Goal: Transaction & Acquisition: Purchase product/service

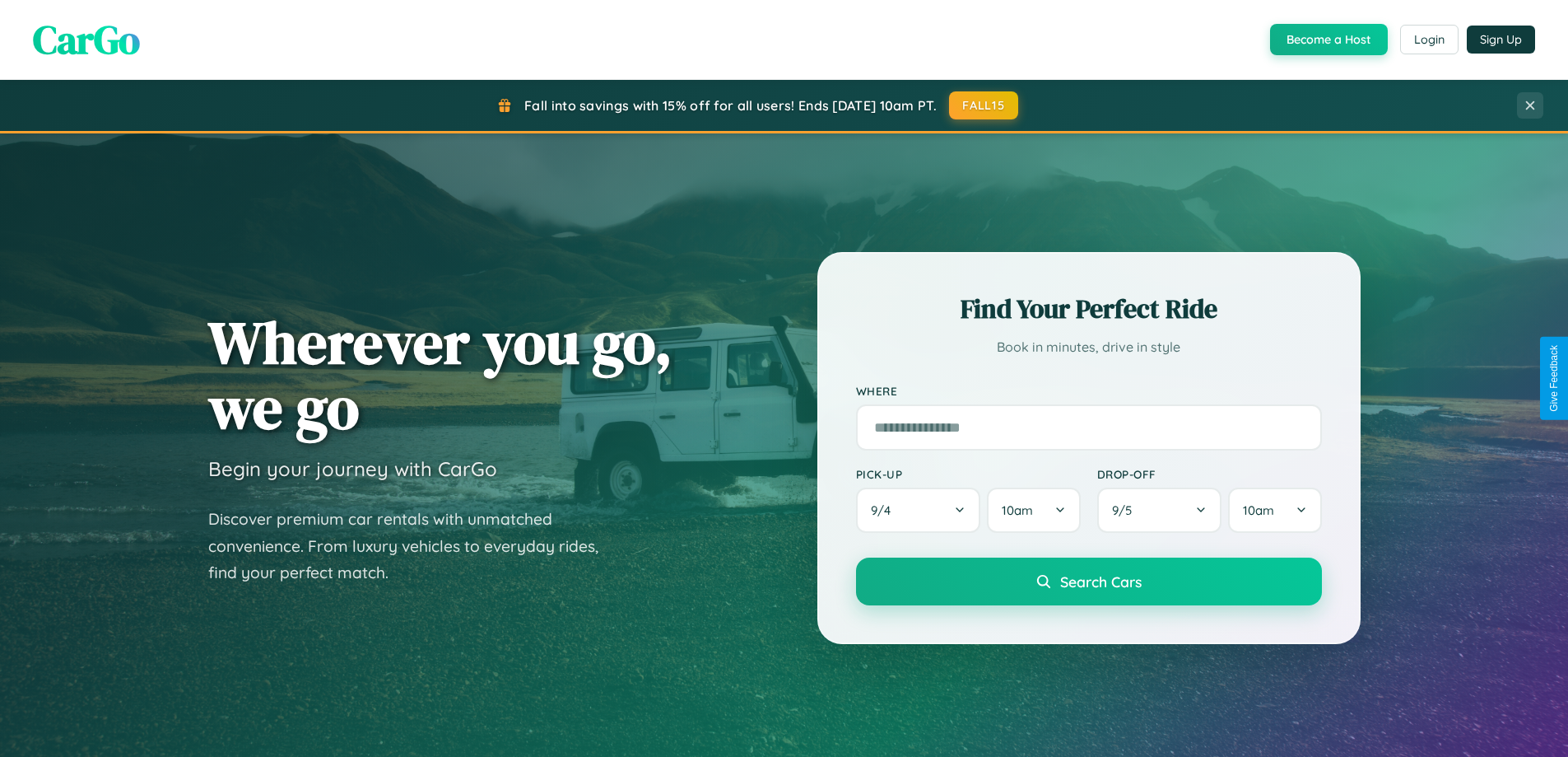
scroll to position [710, 0]
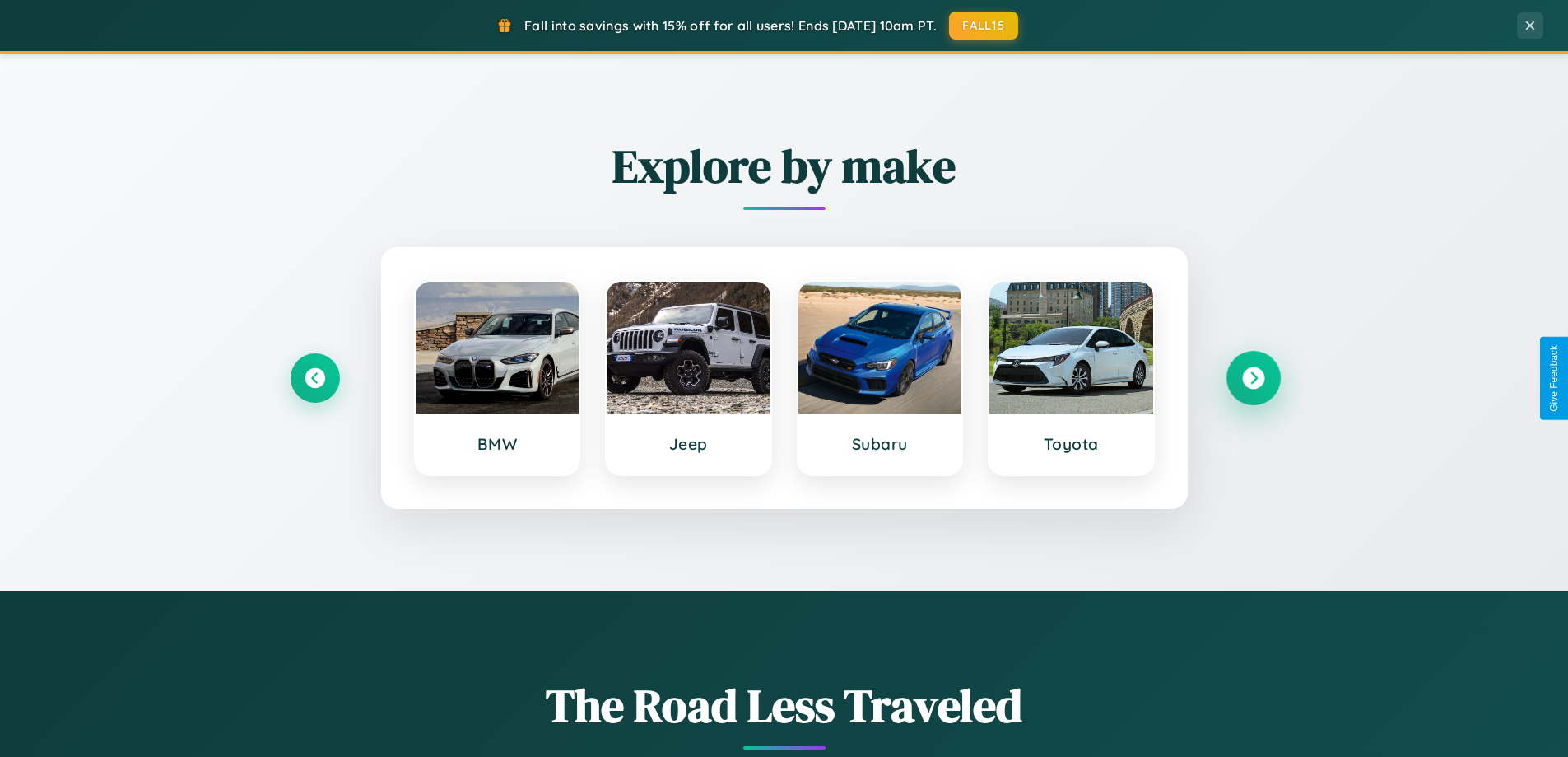
click at [1253, 378] on icon at bounding box center [1253, 378] width 22 height 22
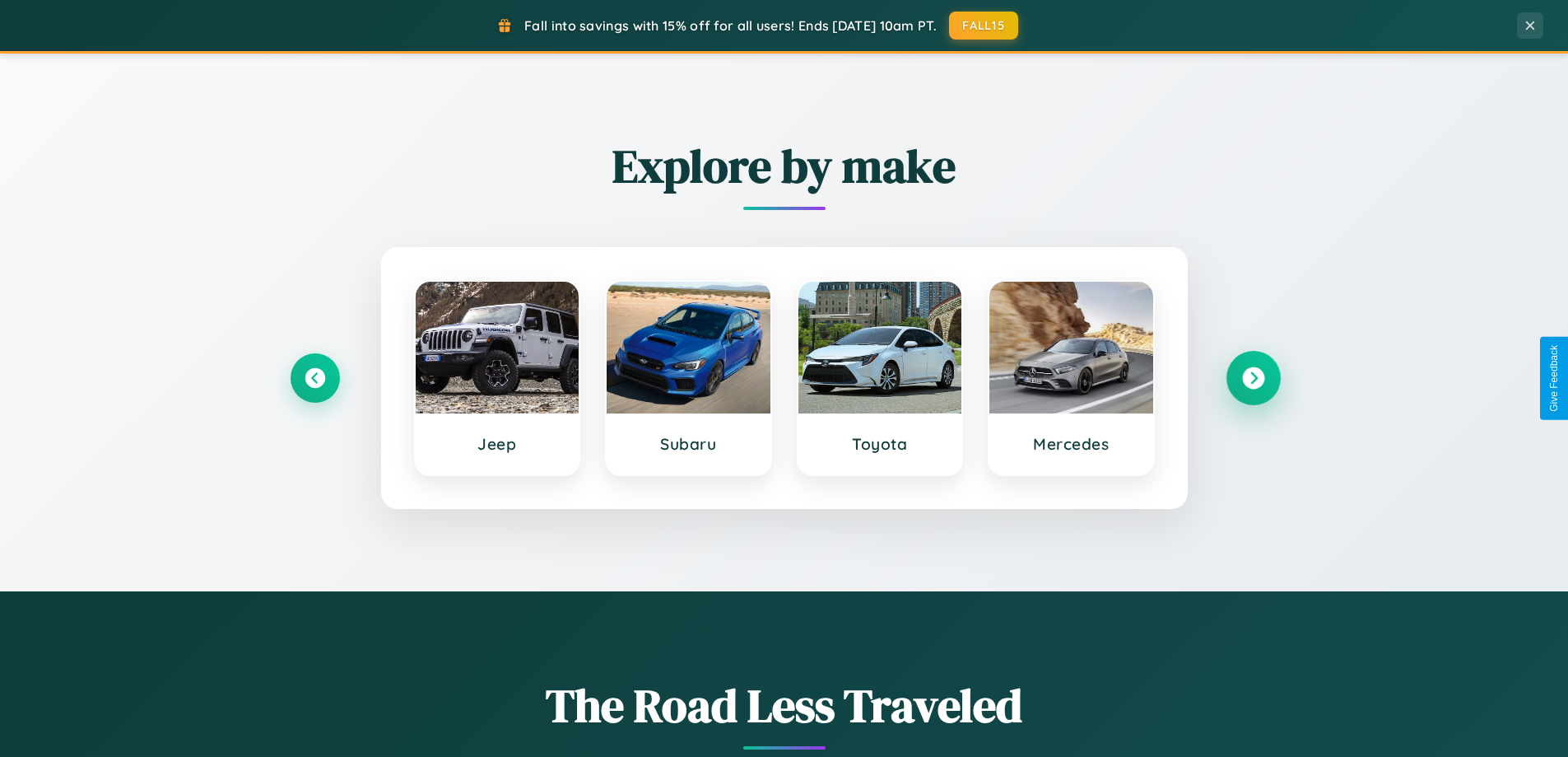
click at [1253, 378] on icon at bounding box center [1253, 378] width 22 height 22
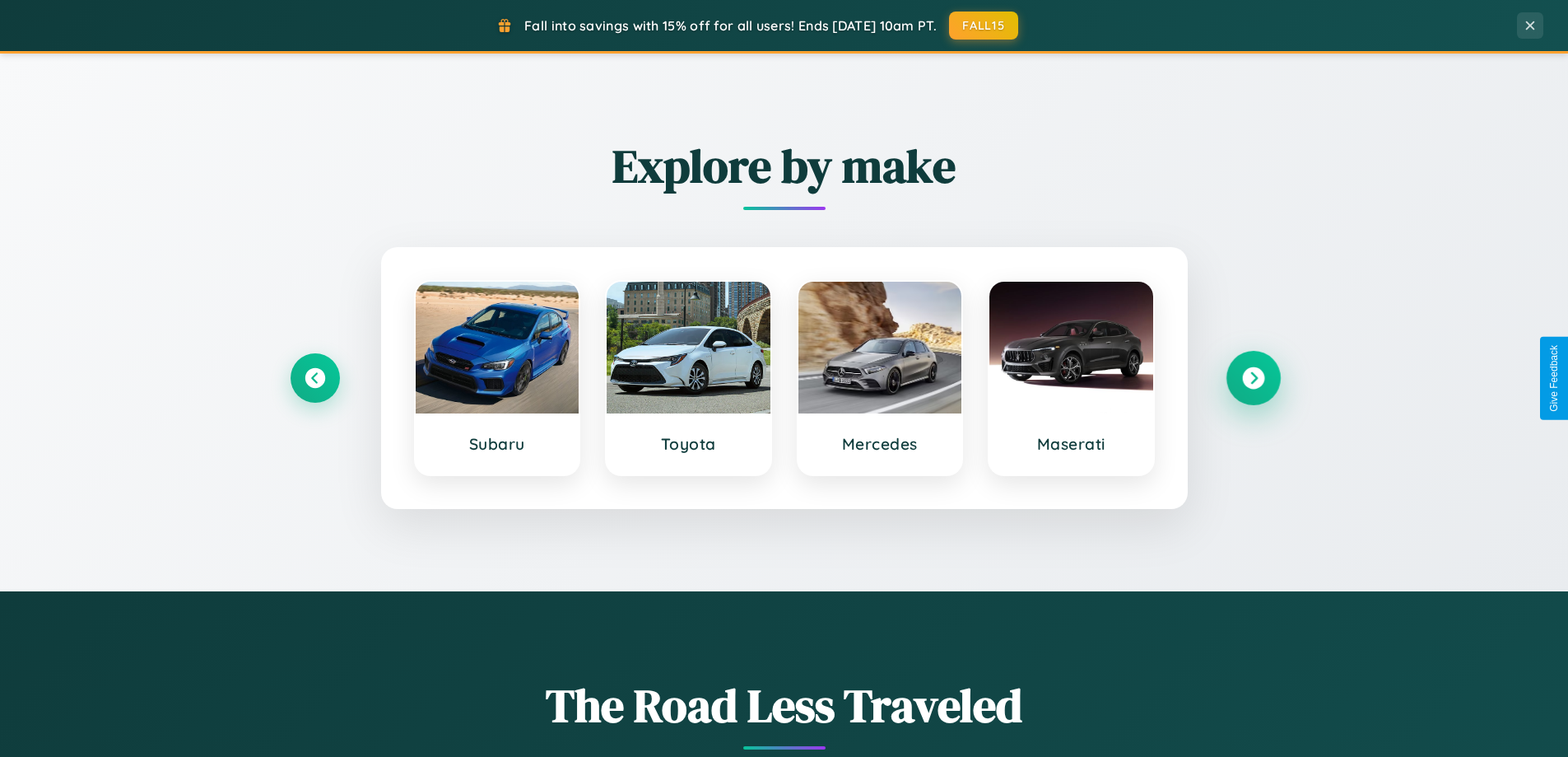
scroll to position [1133, 0]
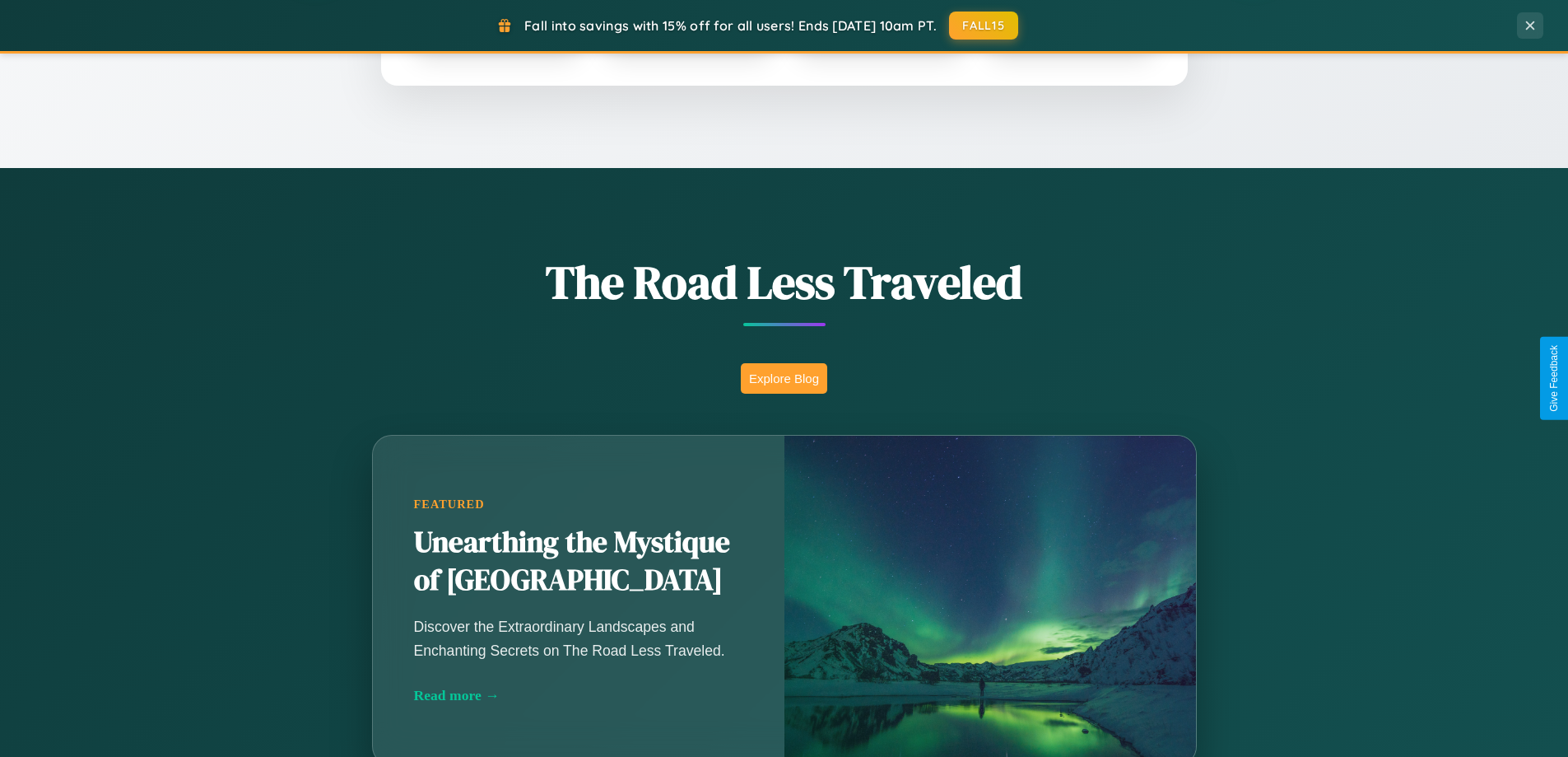
click at [784, 378] on button "Explore Blog" at bounding box center [784, 378] width 87 height 30
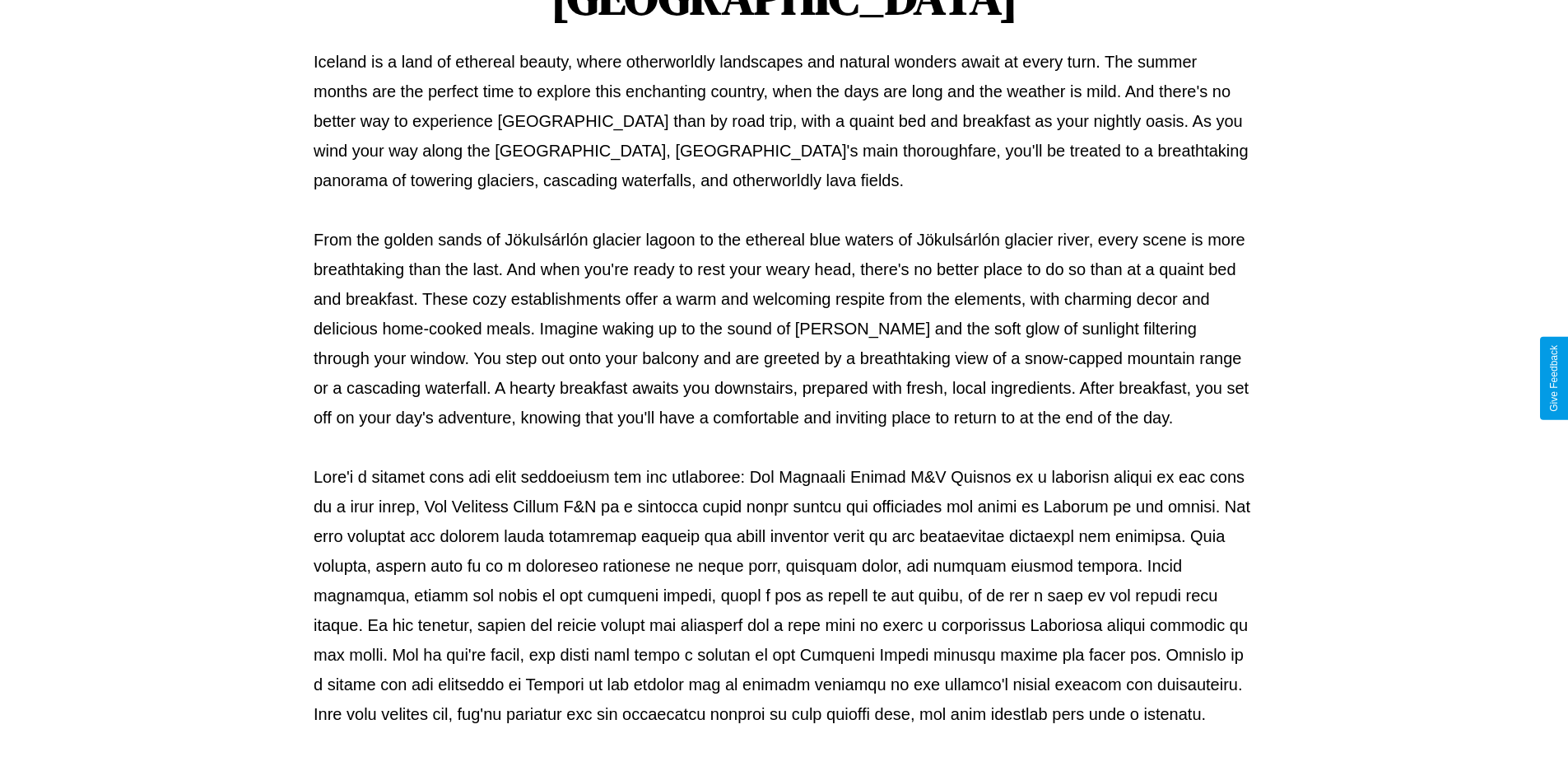
scroll to position [533, 0]
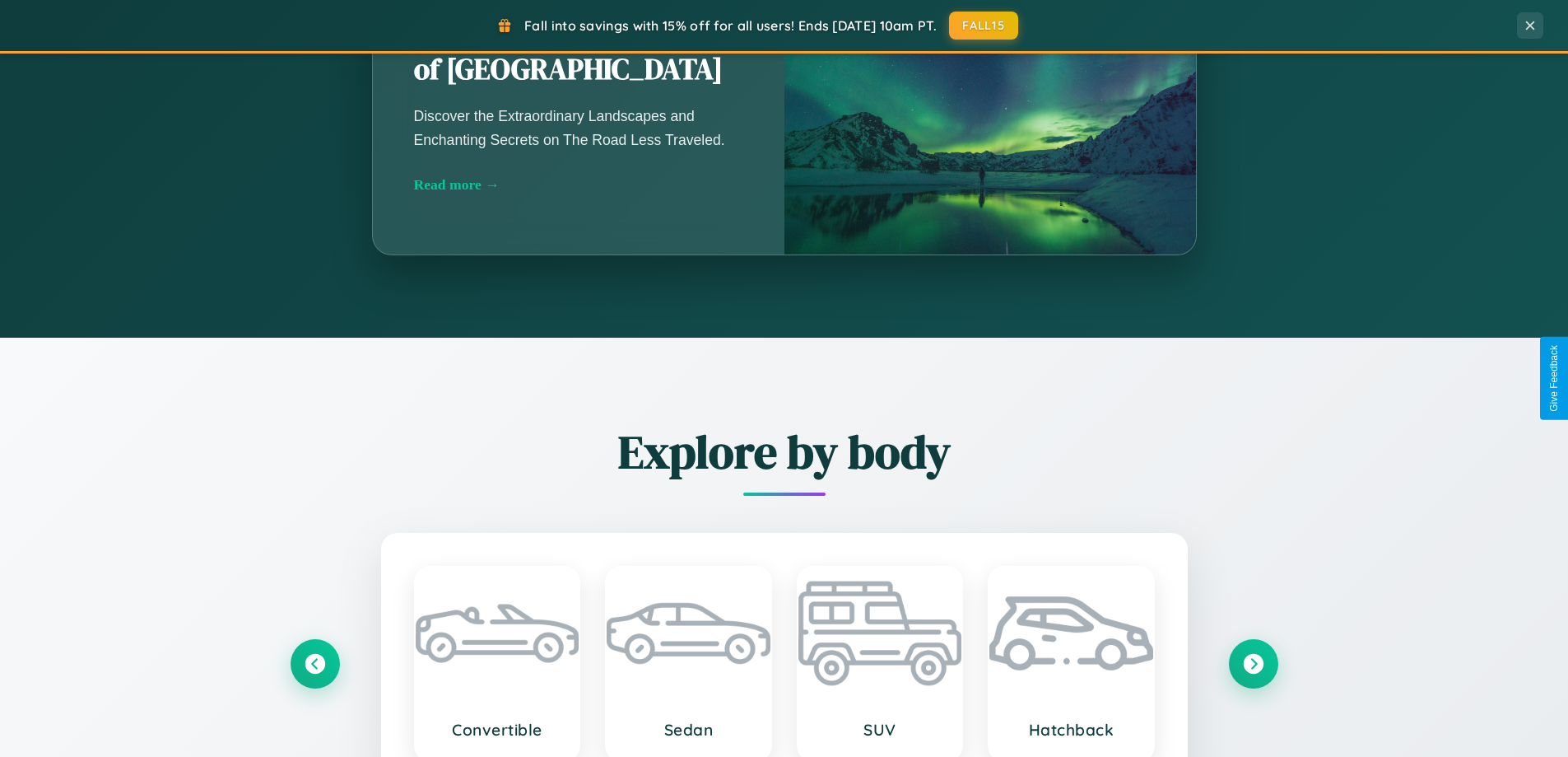
scroll to position [1133, 0]
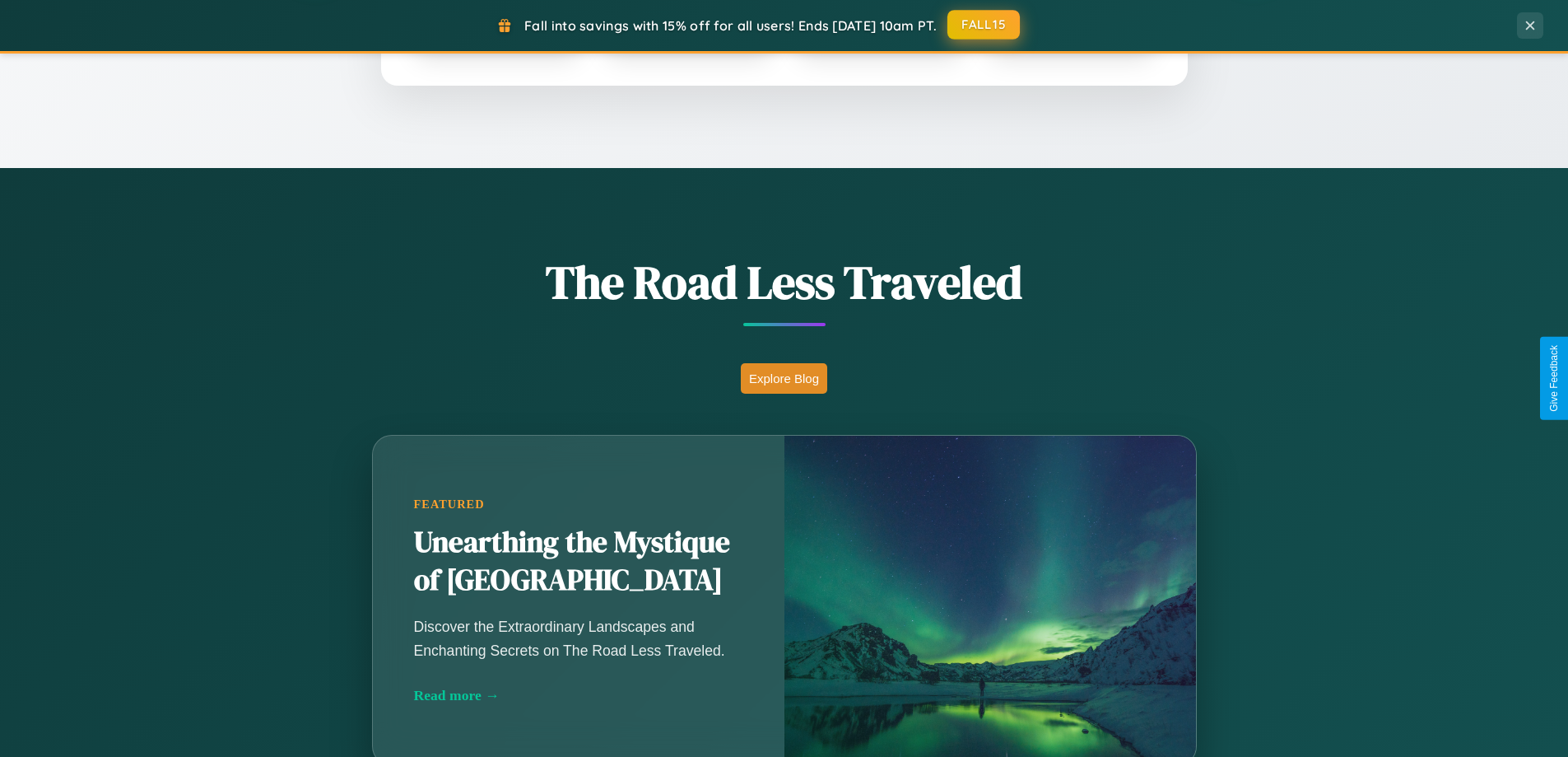
click at [985, 24] on button "FALL15" at bounding box center [984, 24] width 72 height 29
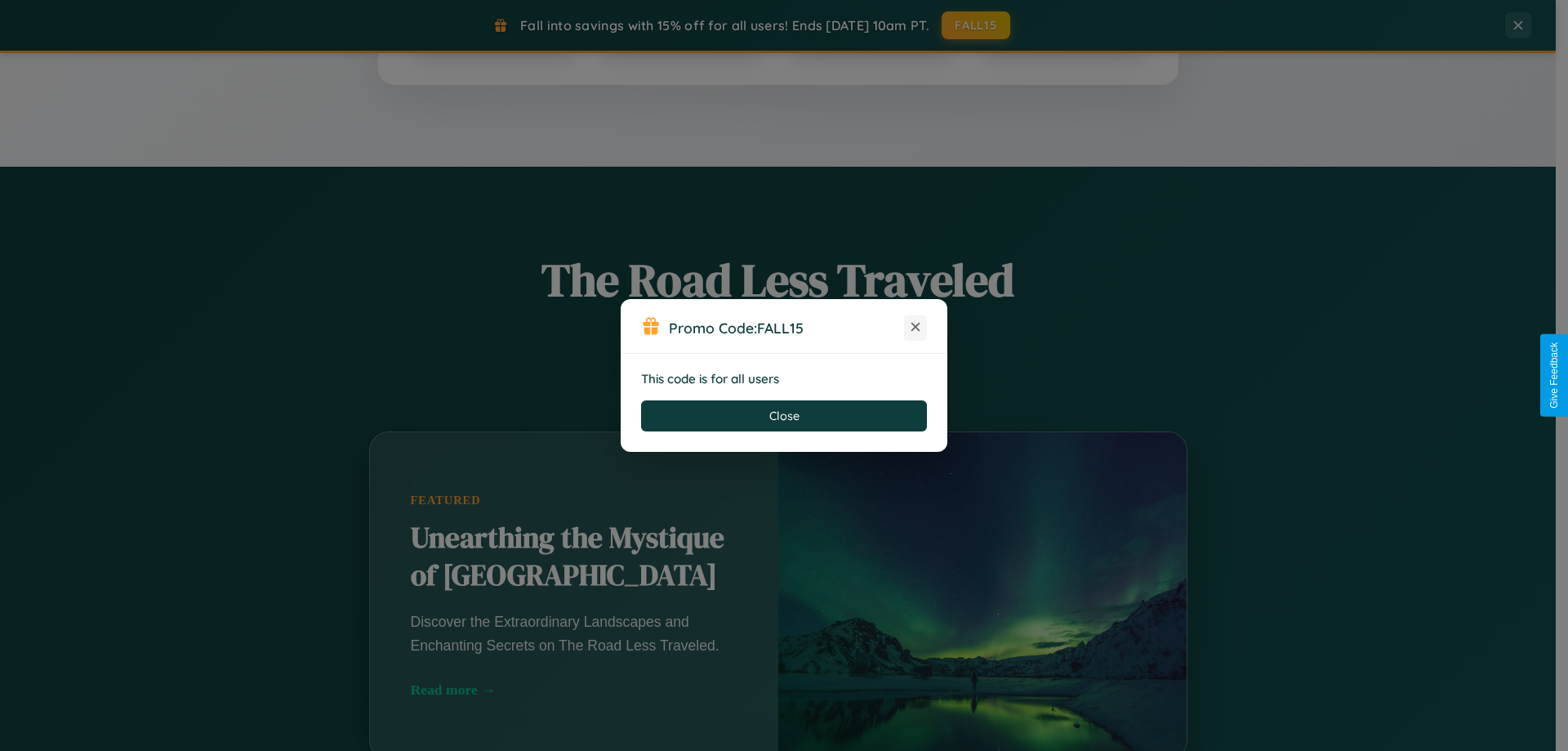
click at [916, 328] on icon at bounding box center [915, 327] width 16 height 16
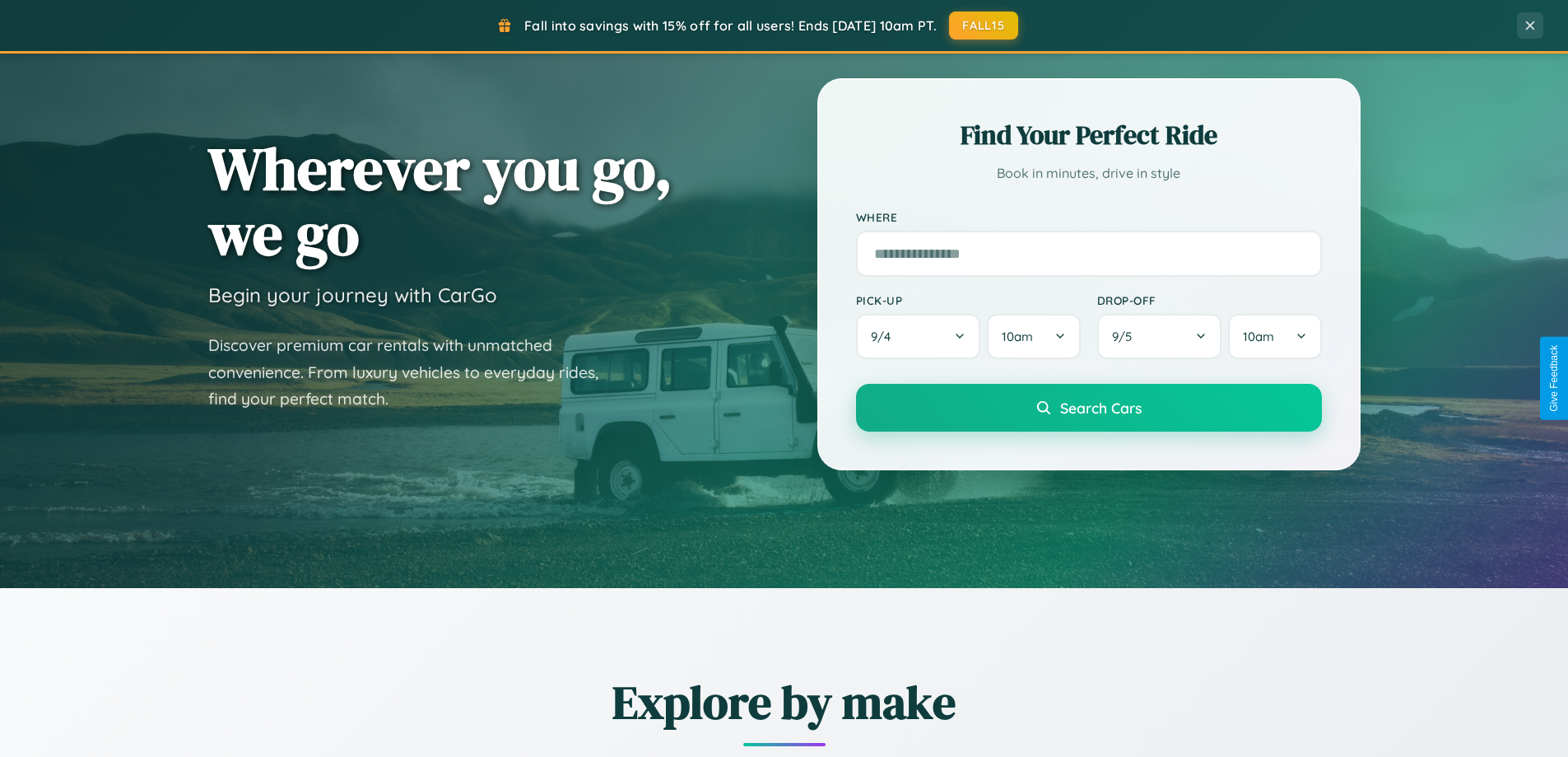
scroll to position [0, 0]
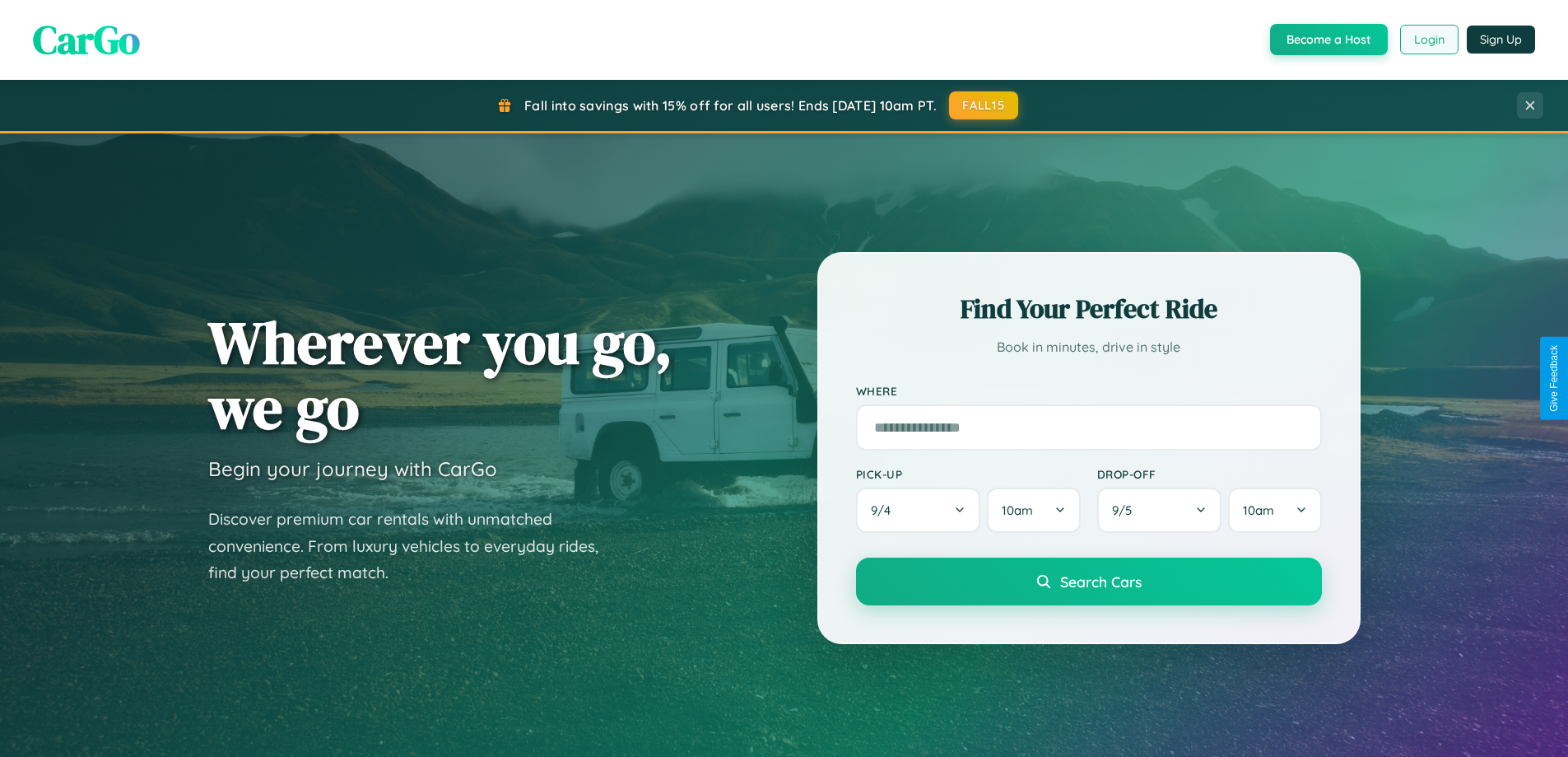
click at [1429, 40] on button "Login" at bounding box center [1430, 39] width 58 height 29
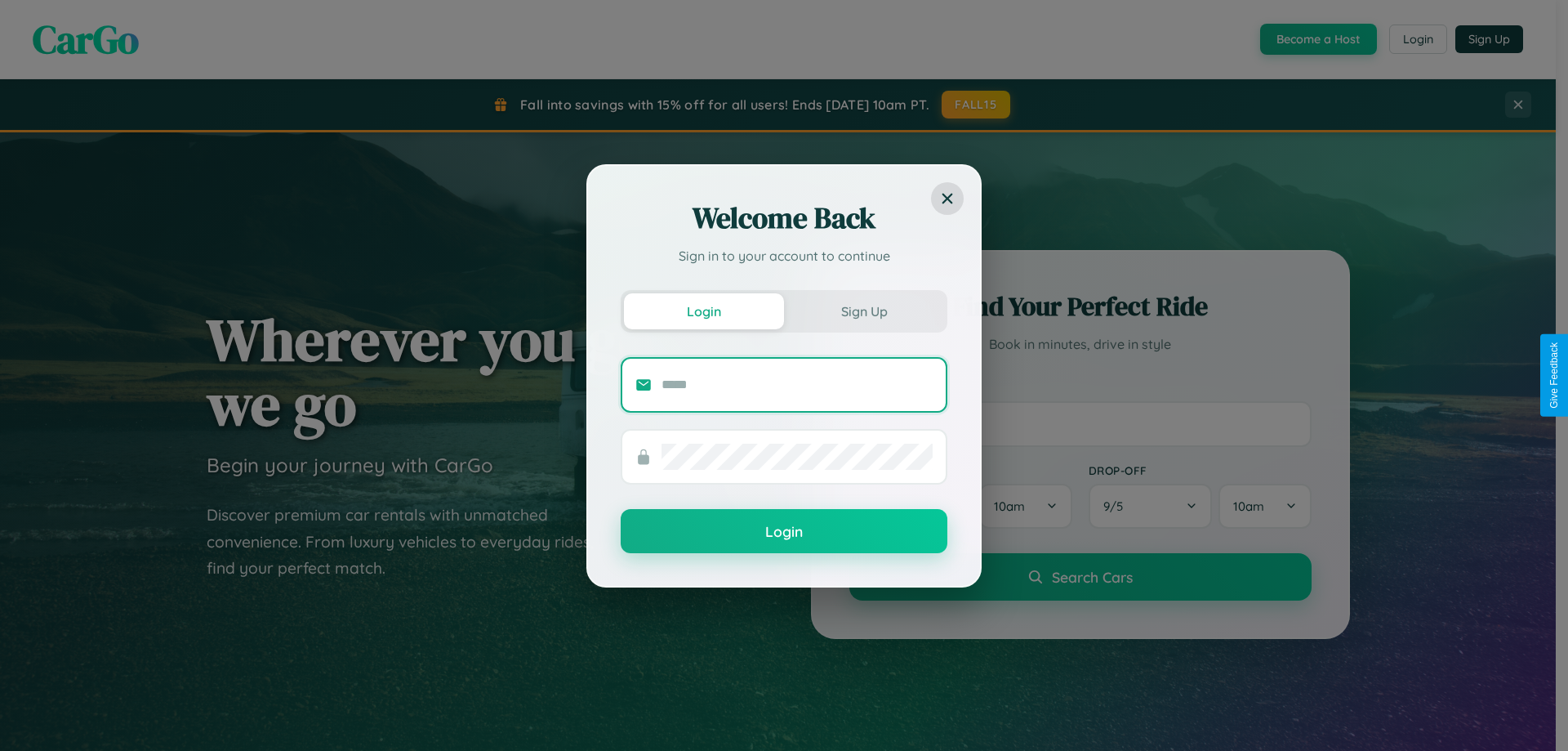
click at [797, 384] on input "text" at bounding box center [797, 385] width 271 height 26
type input "**********"
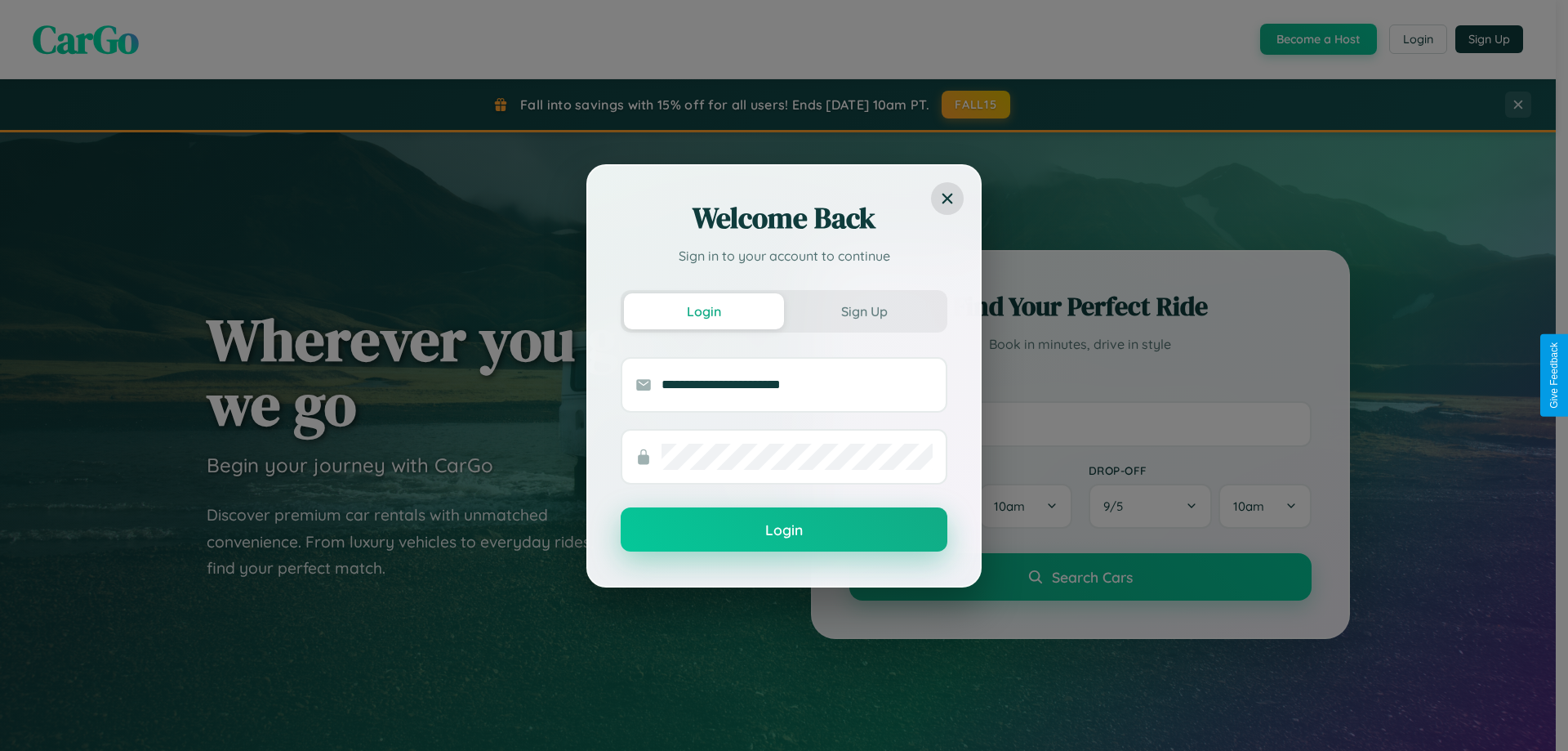
click at [784, 530] on button "Login" at bounding box center [784, 530] width 327 height 44
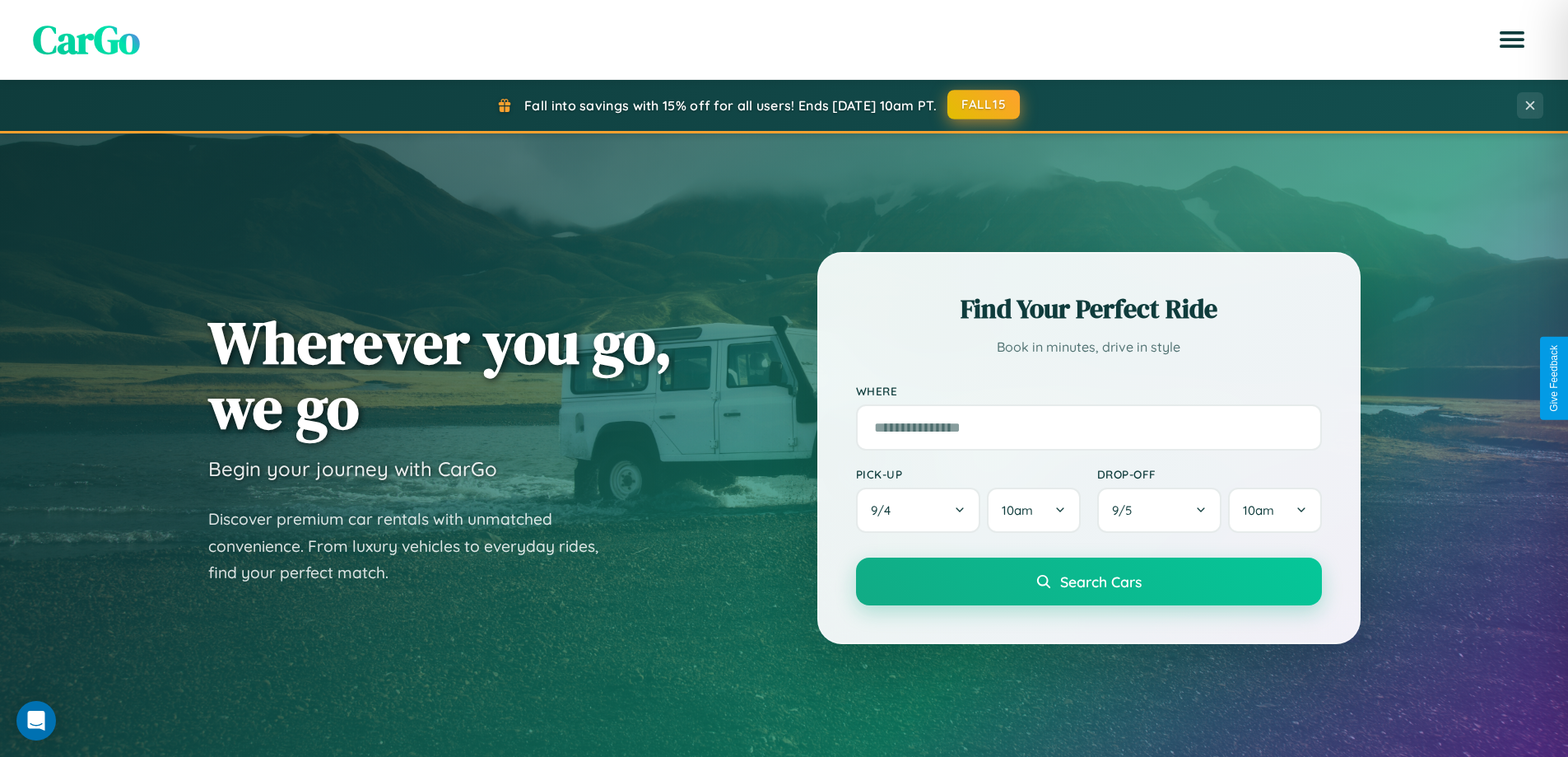
click at [985, 105] on button "FALL15" at bounding box center [984, 104] width 72 height 29
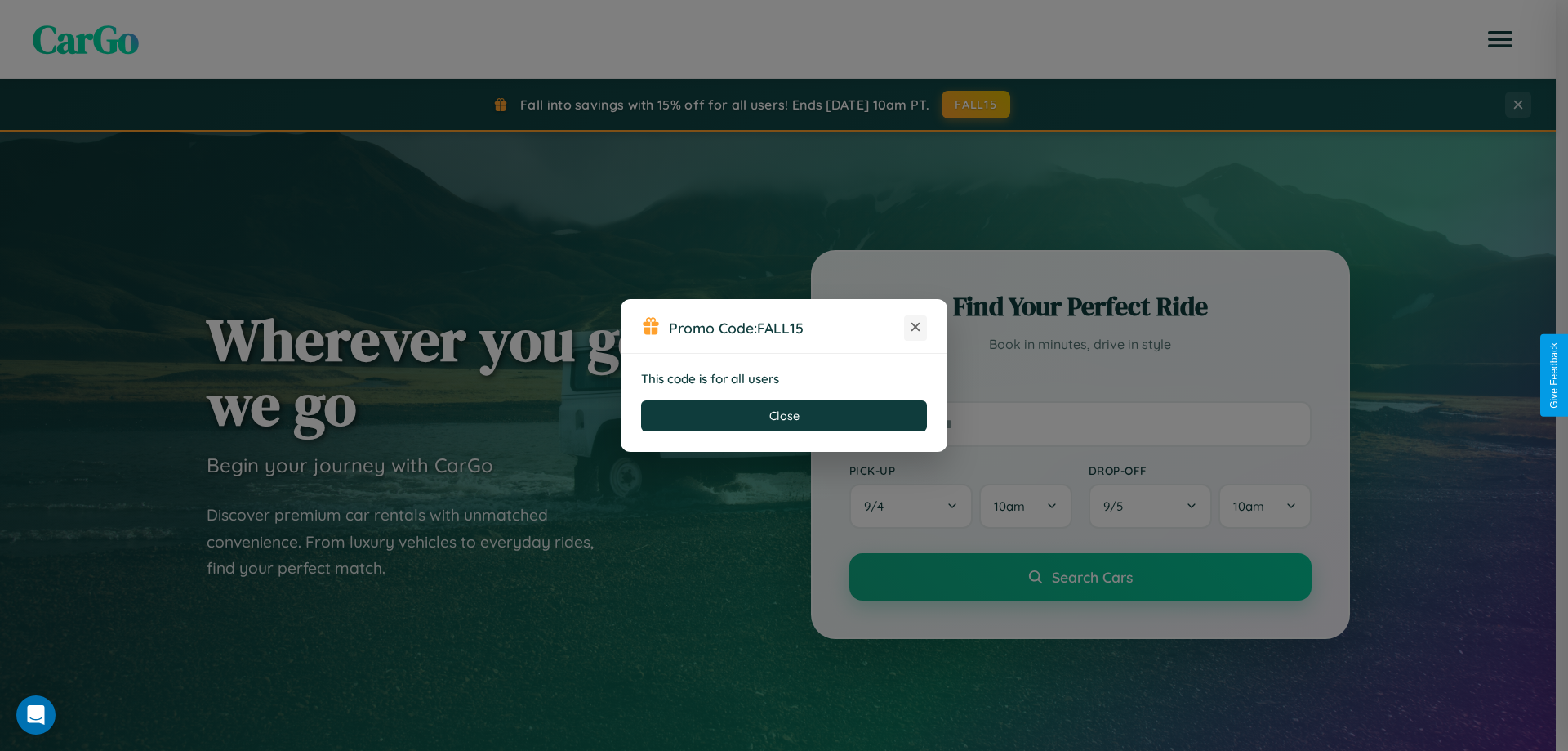
click at [916, 328] on icon at bounding box center [915, 327] width 16 height 16
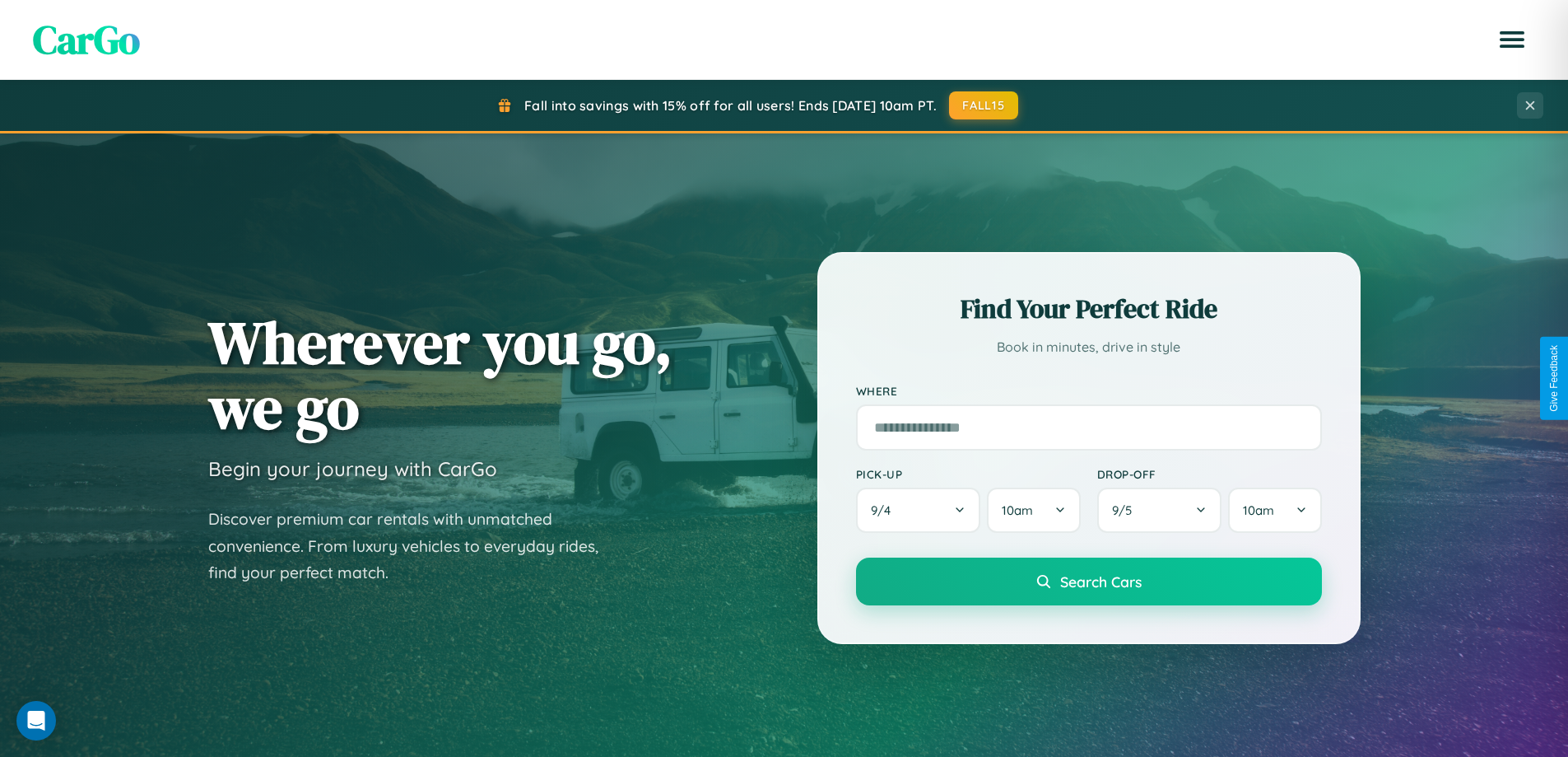
scroll to position [2646, 0]
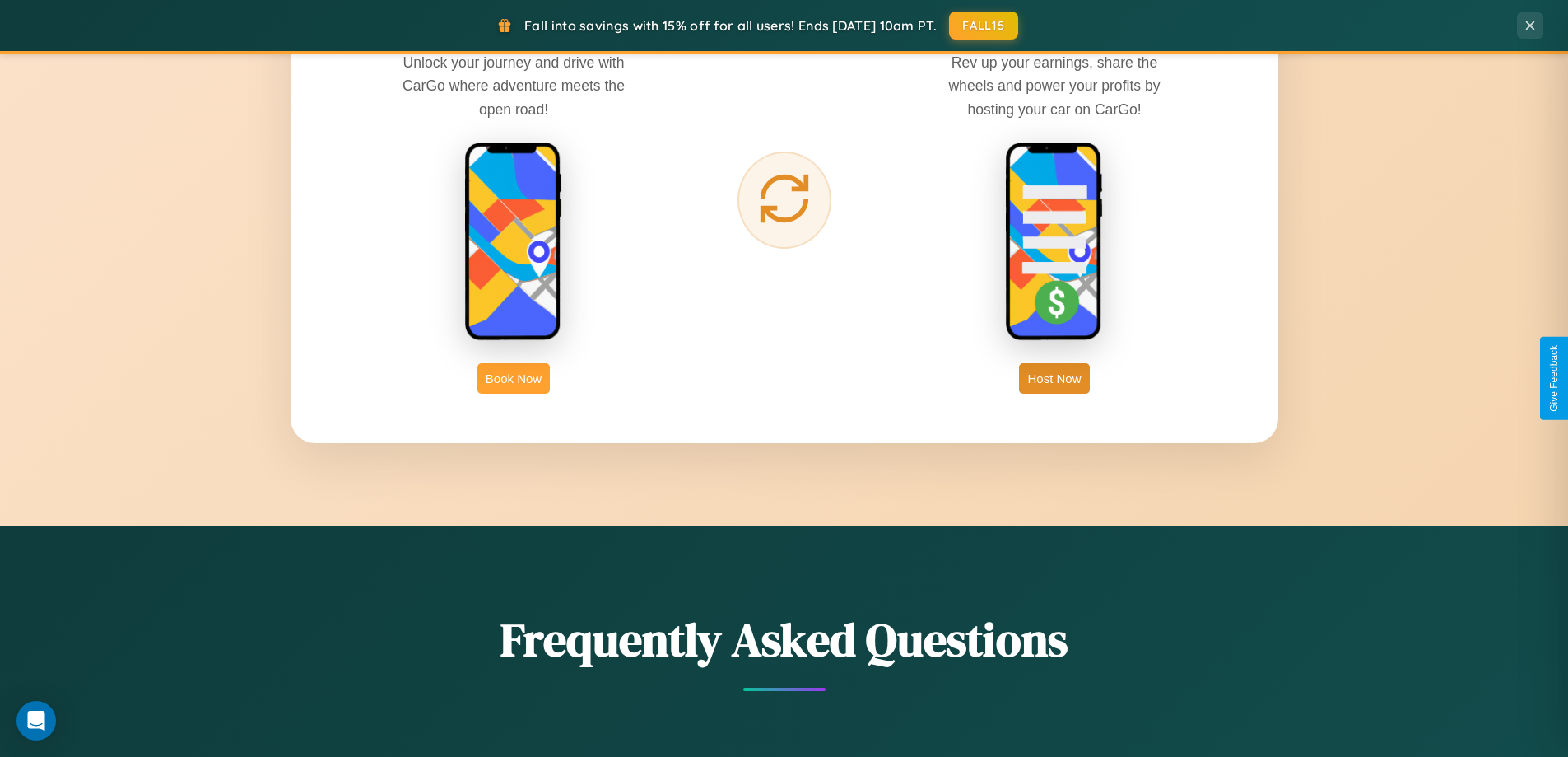
click at [514, 378] on button "Book Now" at bounding box center [513, 378] width 72 height 30
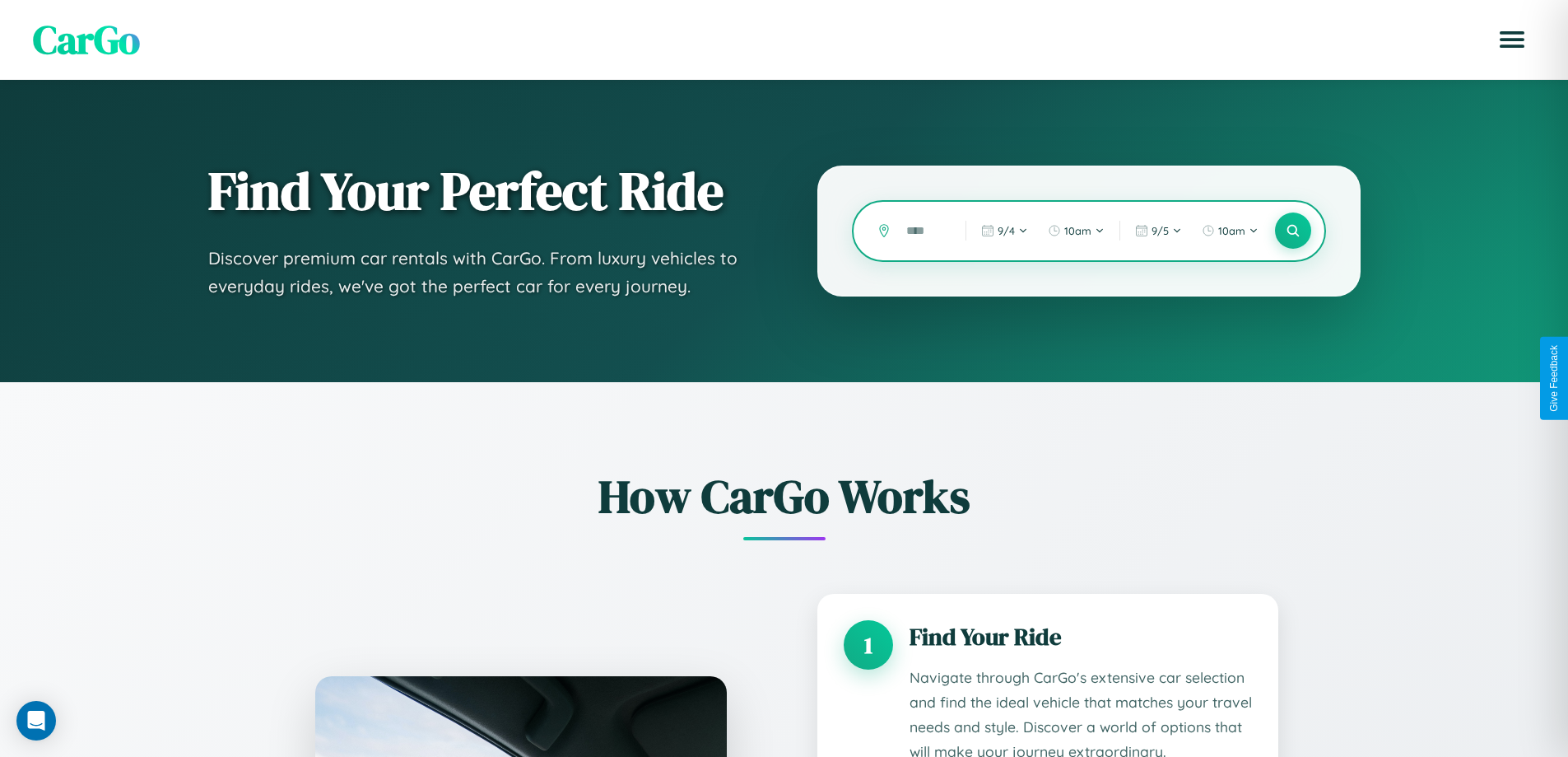
click at [924, 231] on input "text" at bounding box center [923, 231] width 51 height 29
type input "*"
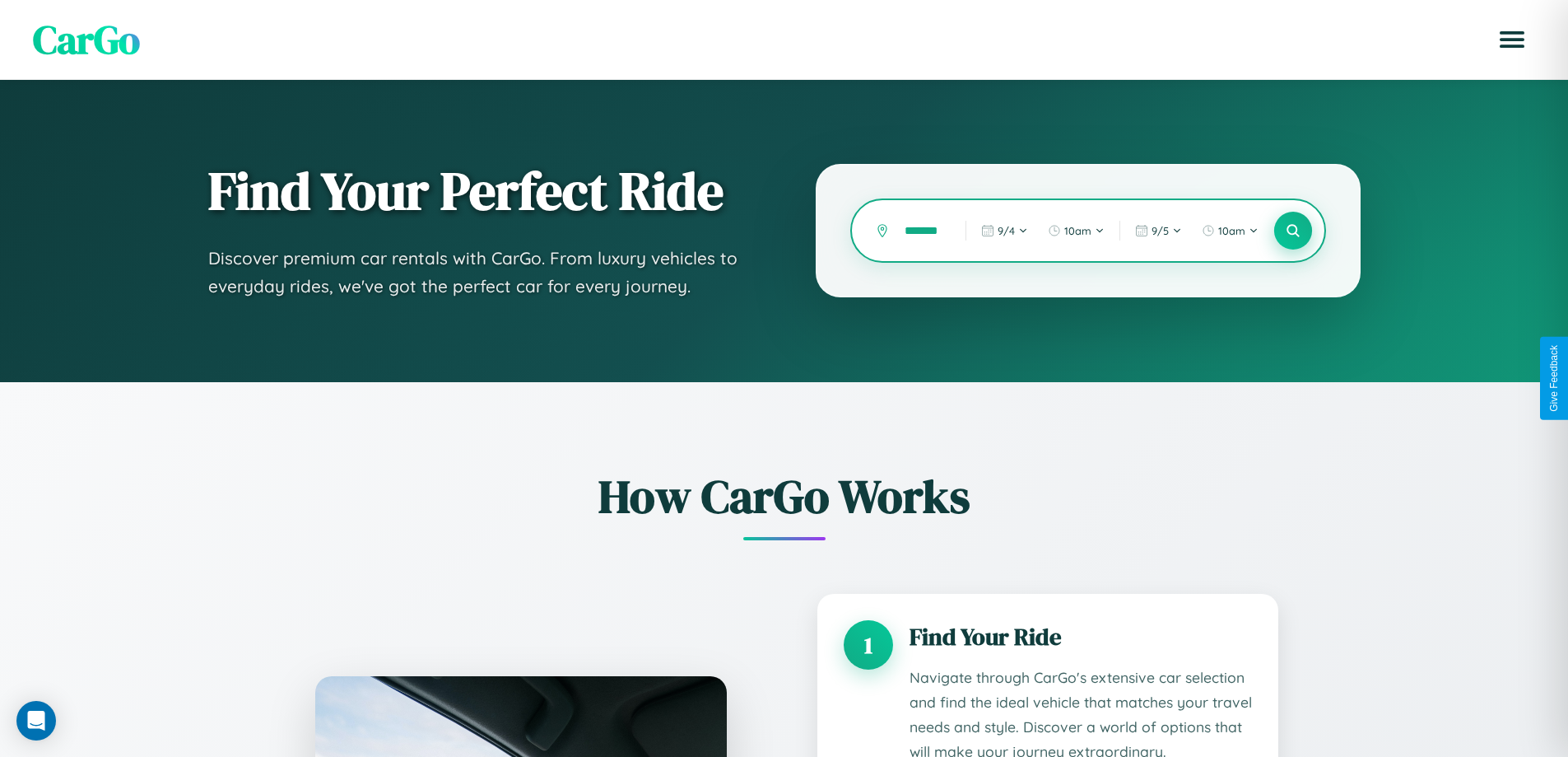
type input "*******"
click at [1292, 231] on icon at bounding box center [1293, 231] width 16 height 16
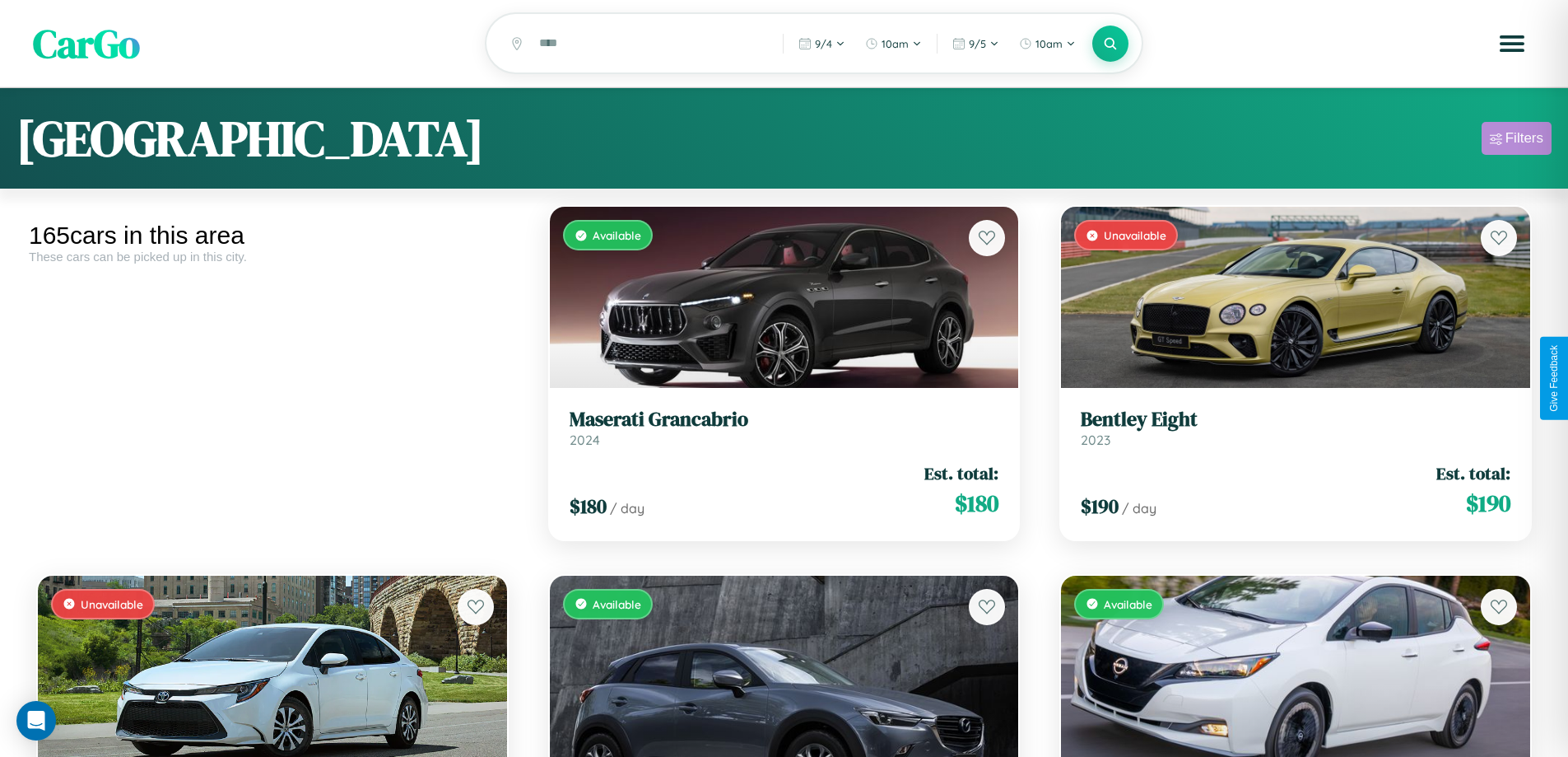
click at [1516, 141] on div "Filters" at bounding box center [1524, 138] width 38 height 17
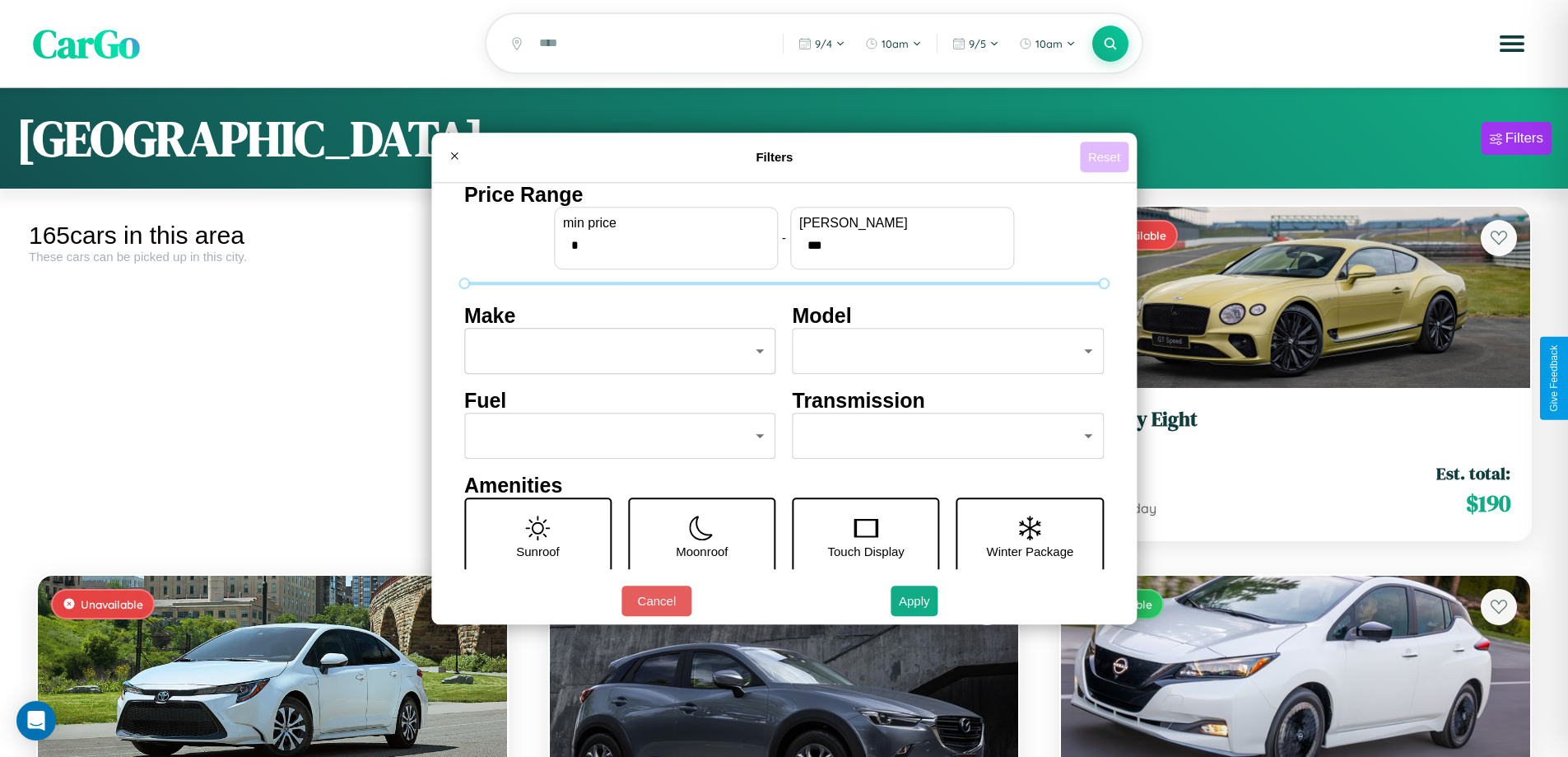
click at [1106, 157] on button "Reset" at bounding box center [1104, 156] width 49 height 30
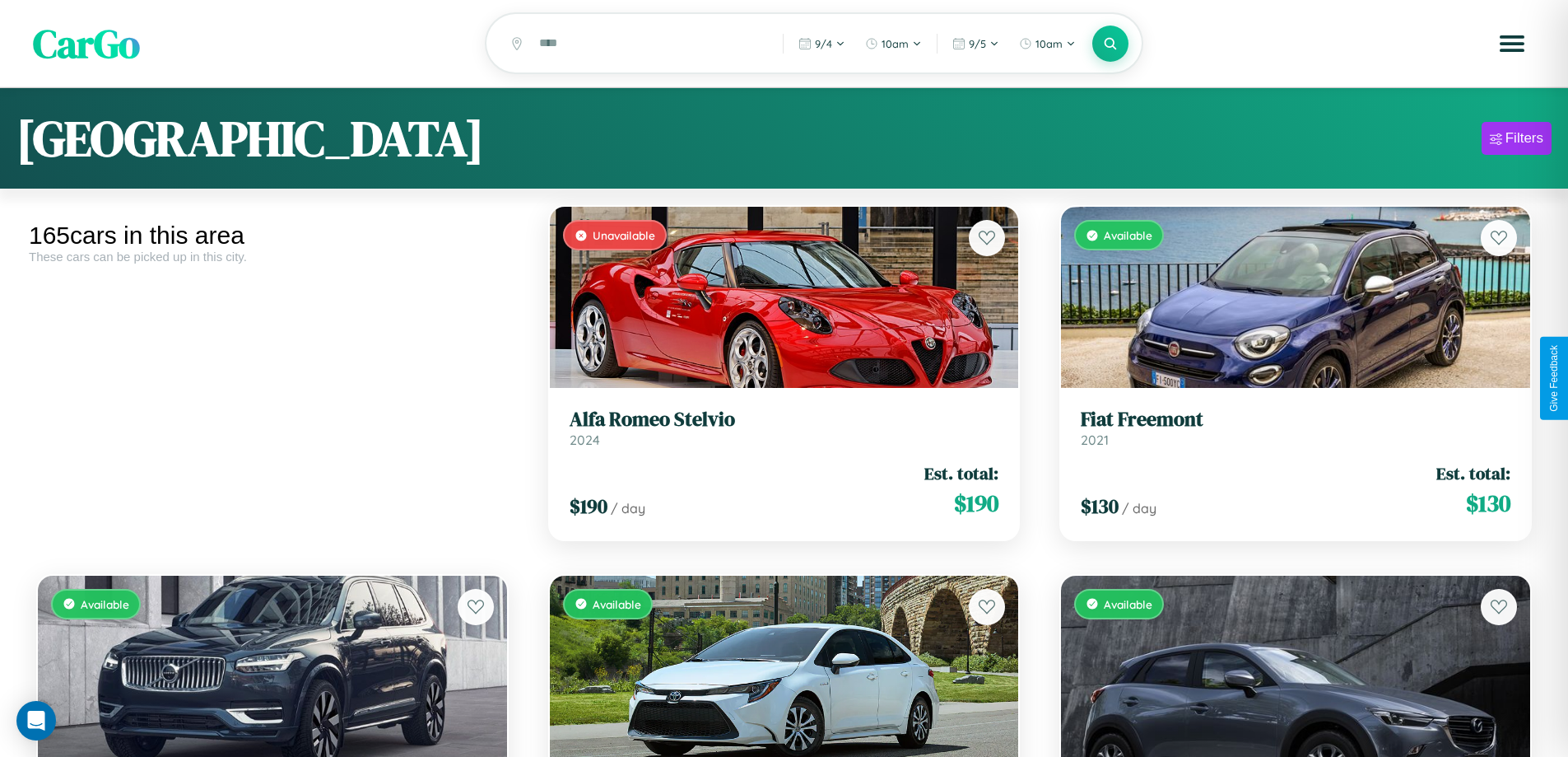
scroll to position [600, 0]
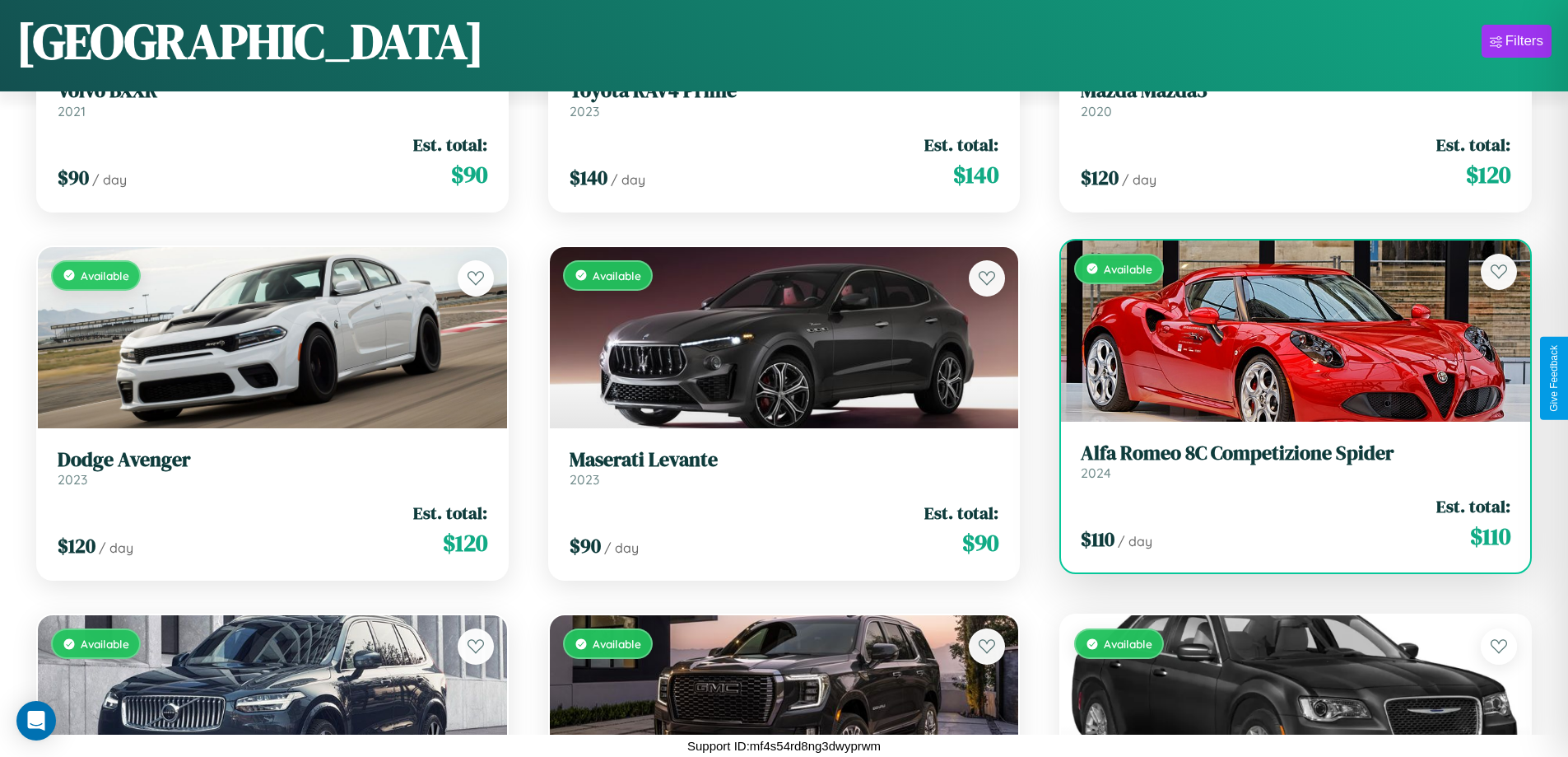
click at [1286, 467] on link "Alfa Romeo 8C Competizione Spider 2024" at bounding box center [1295, 461] width 429 height 40
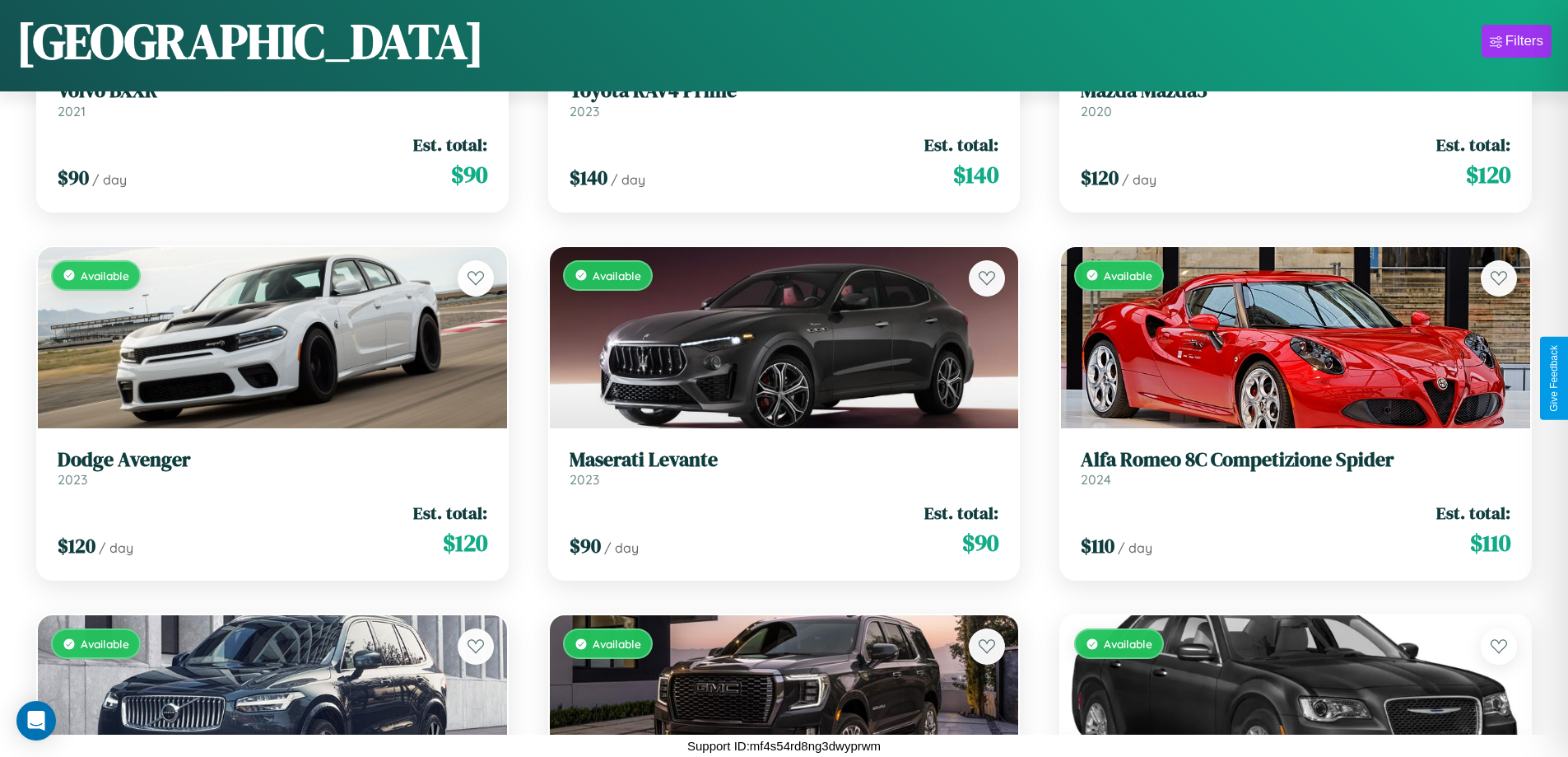
scroll to position [17934, 0]
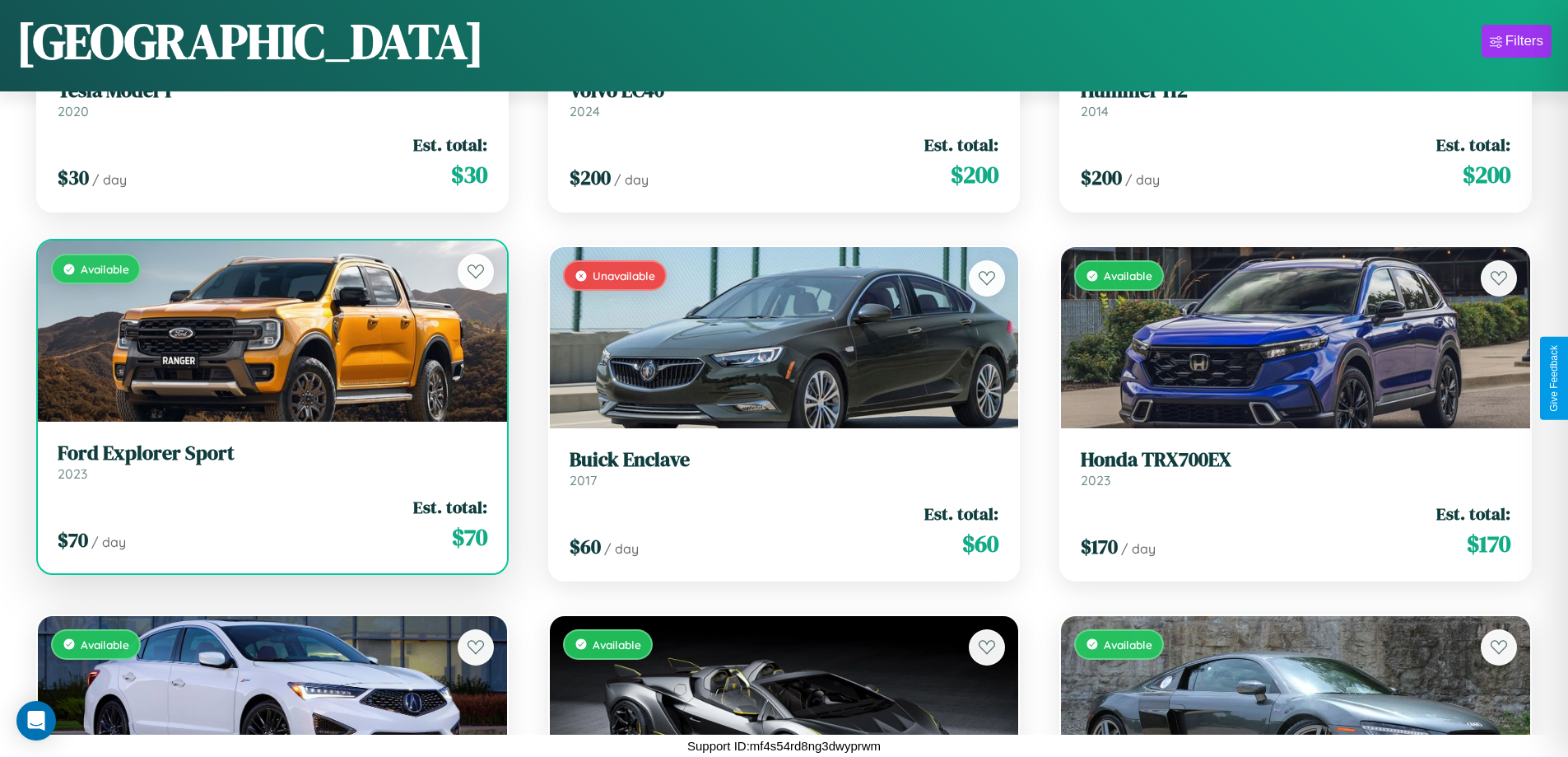
click at [270, 331] on div "Available" at bounding box center [273, 331] width 469 height 181
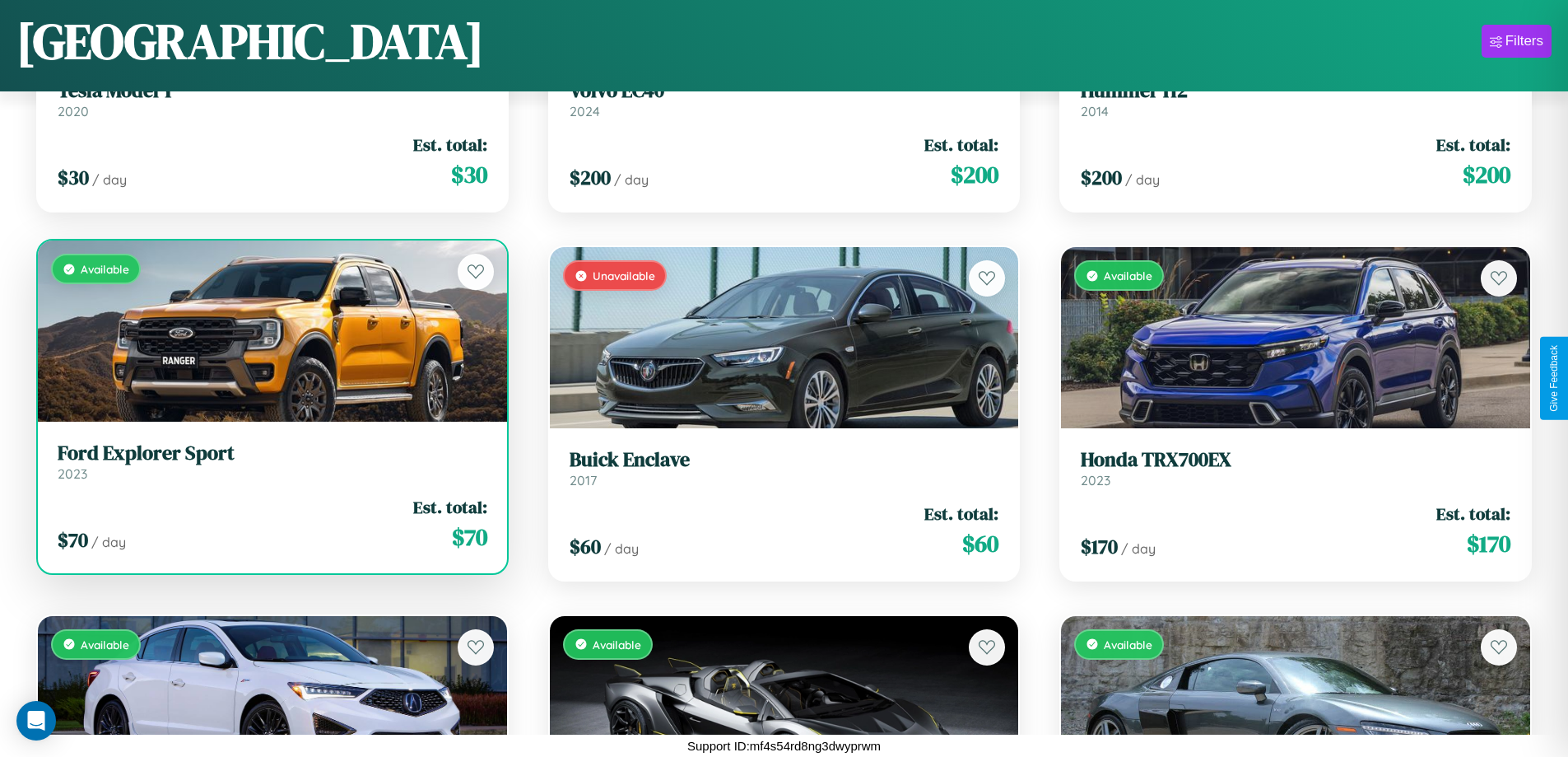
click at [270, 331] on div "Available" at bounding box center [273, 331] width 469 height 181
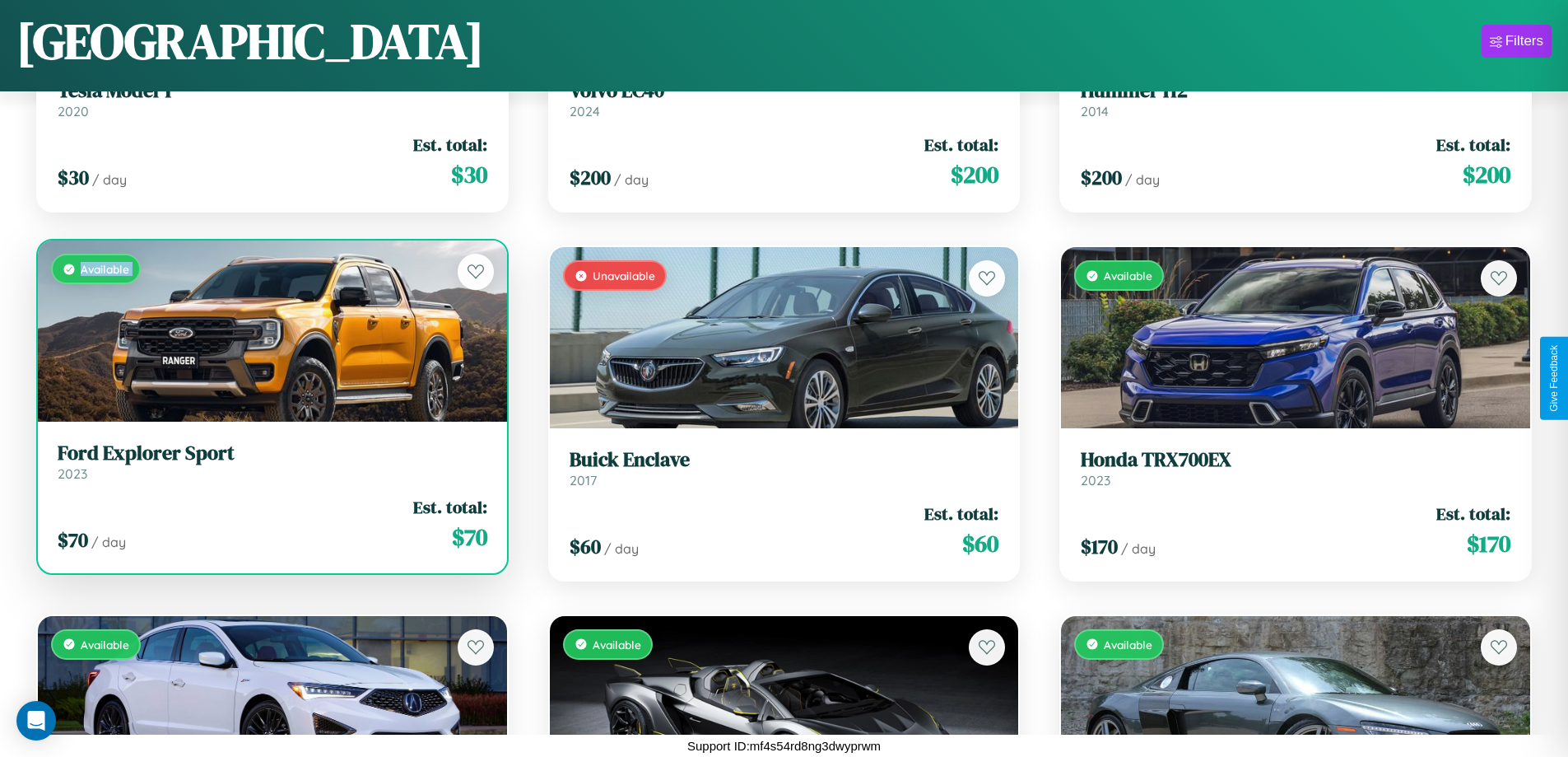
click at [270, 331] on div "Available" at bounding box center [273, 331] width 469 height 181
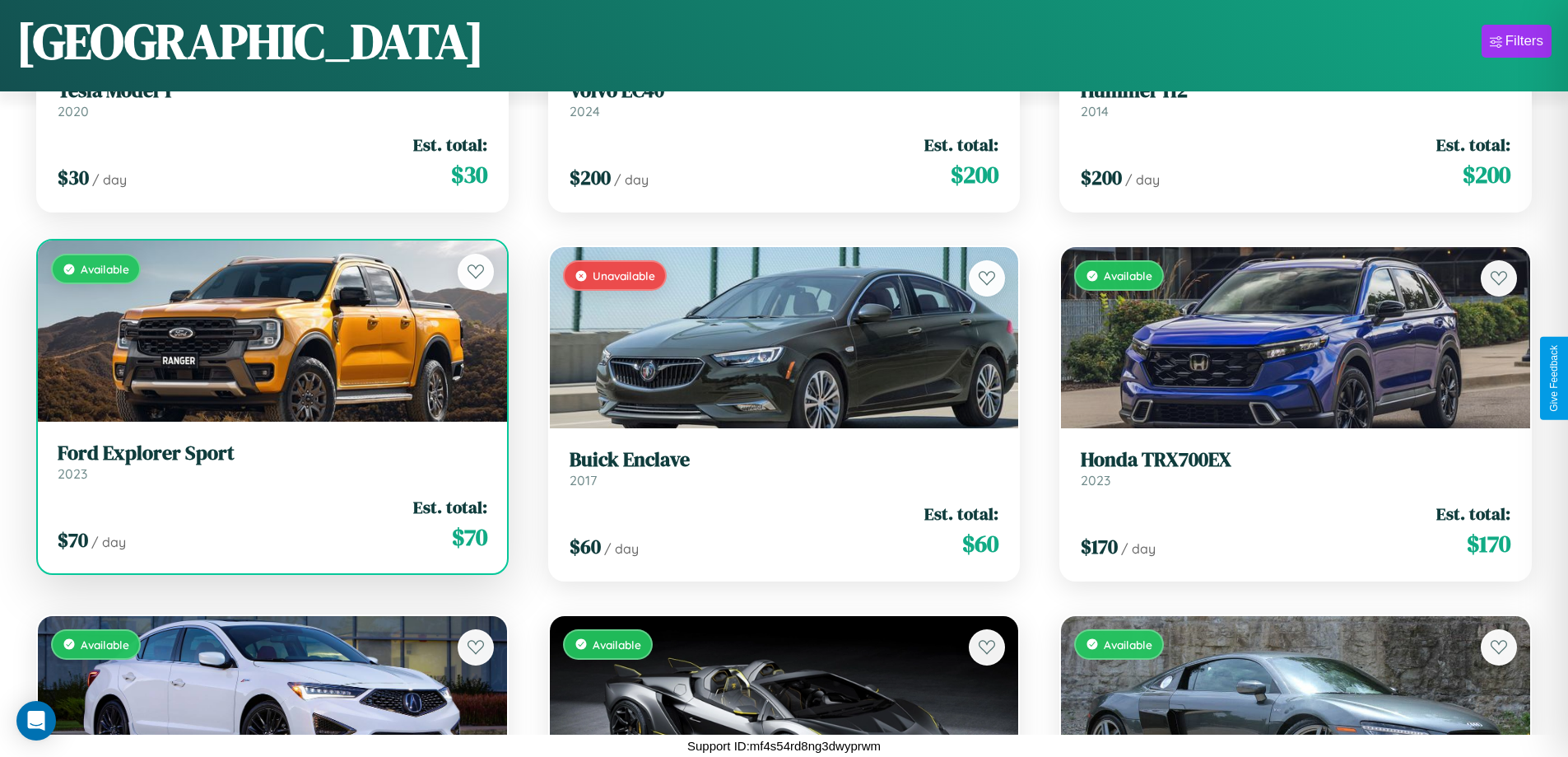
click at [270, 331] on div "Available" at bounding box center [273, 331] width 469 height 181
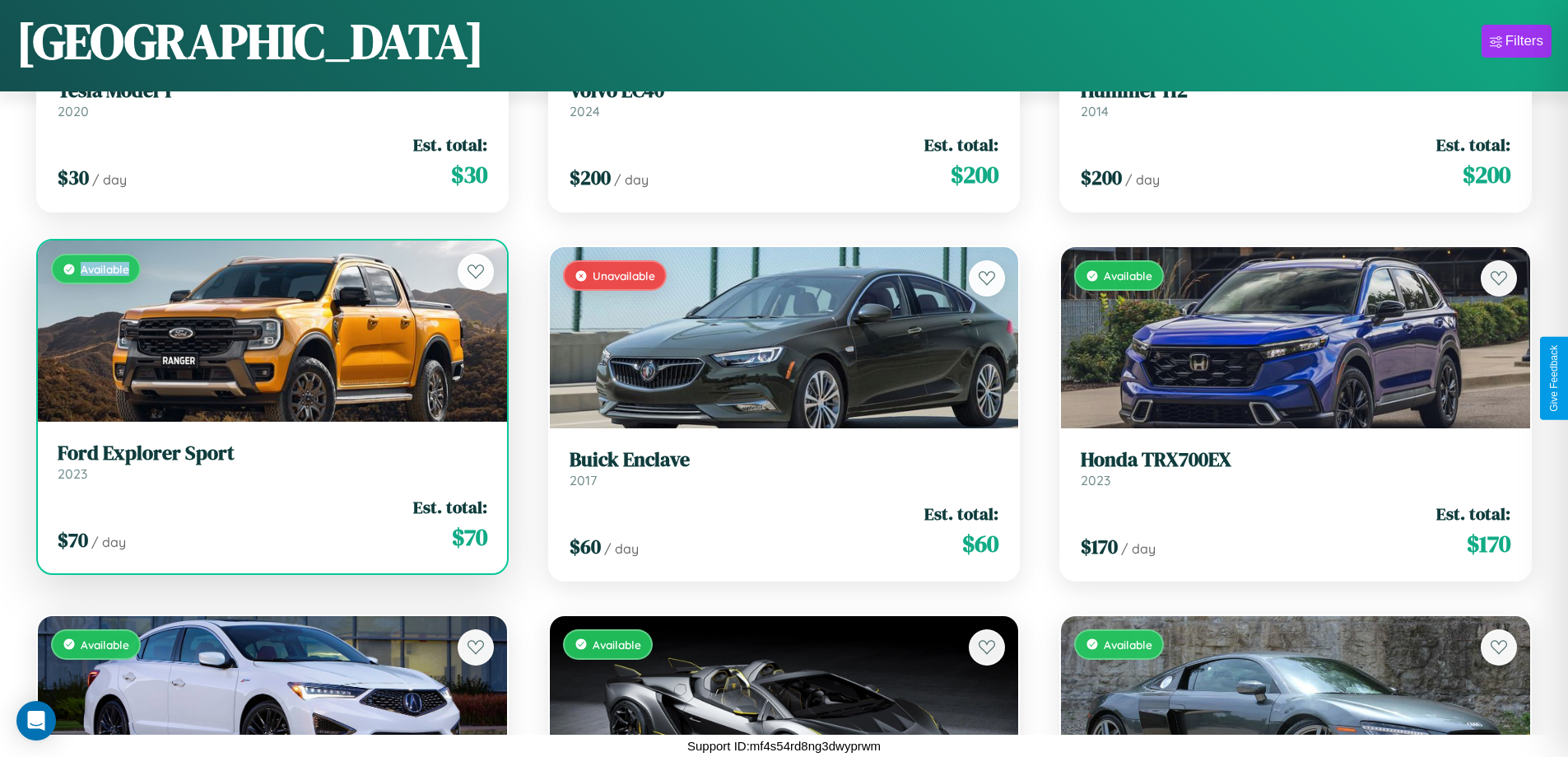
click at [270, 331] on div "Available" at bounding box center [273, 331] width 469 height 181
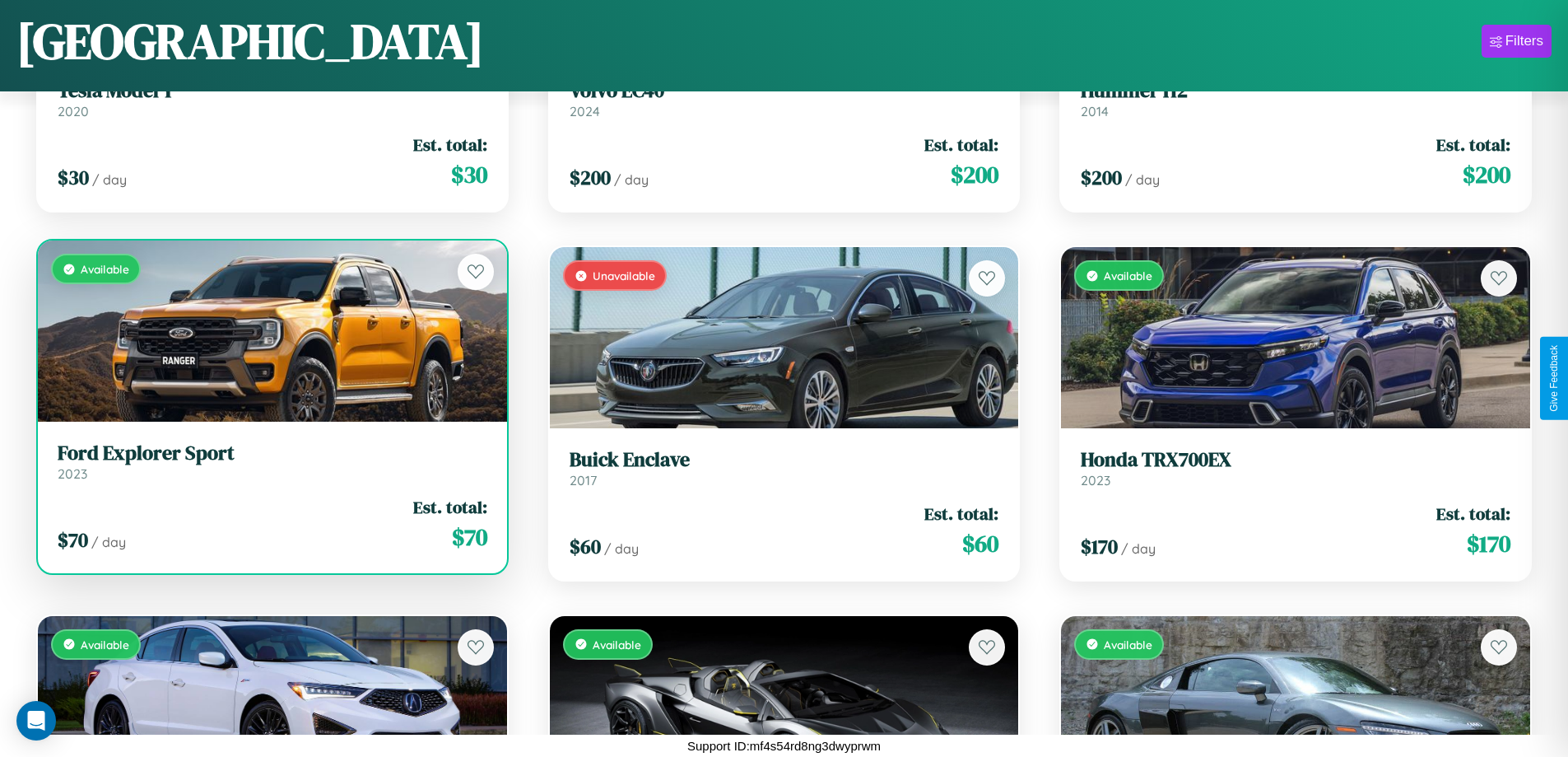
click at [270, 461] on h3 "Ford Explorer Sport" at bounding box center [272, 453] width 429 height 24
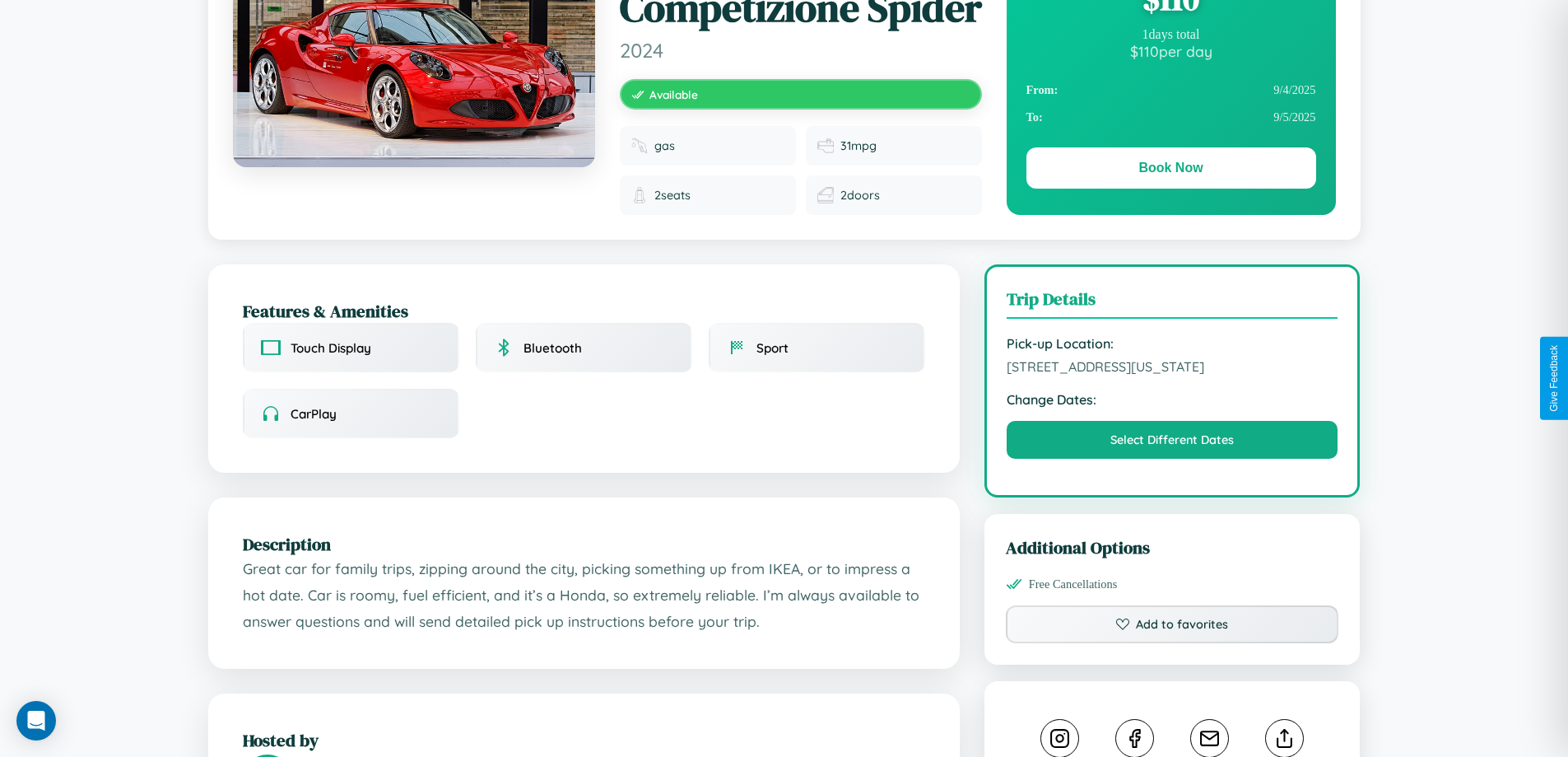
scroll to position [230, 0]
